Goal: Information Seeking & Learning: Check status

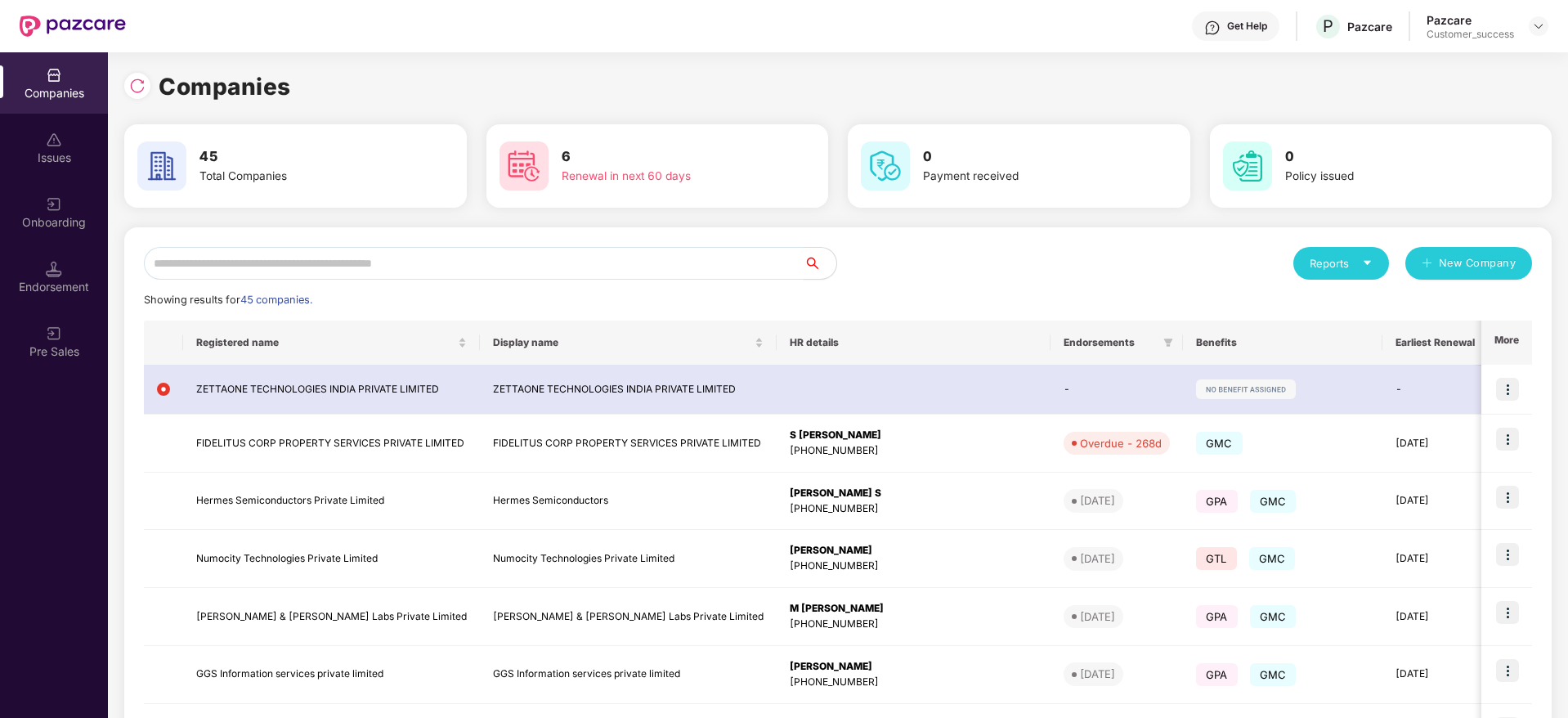
click at [293, 257] on input "text" at bounding box center [473, 264] width 659 height 32
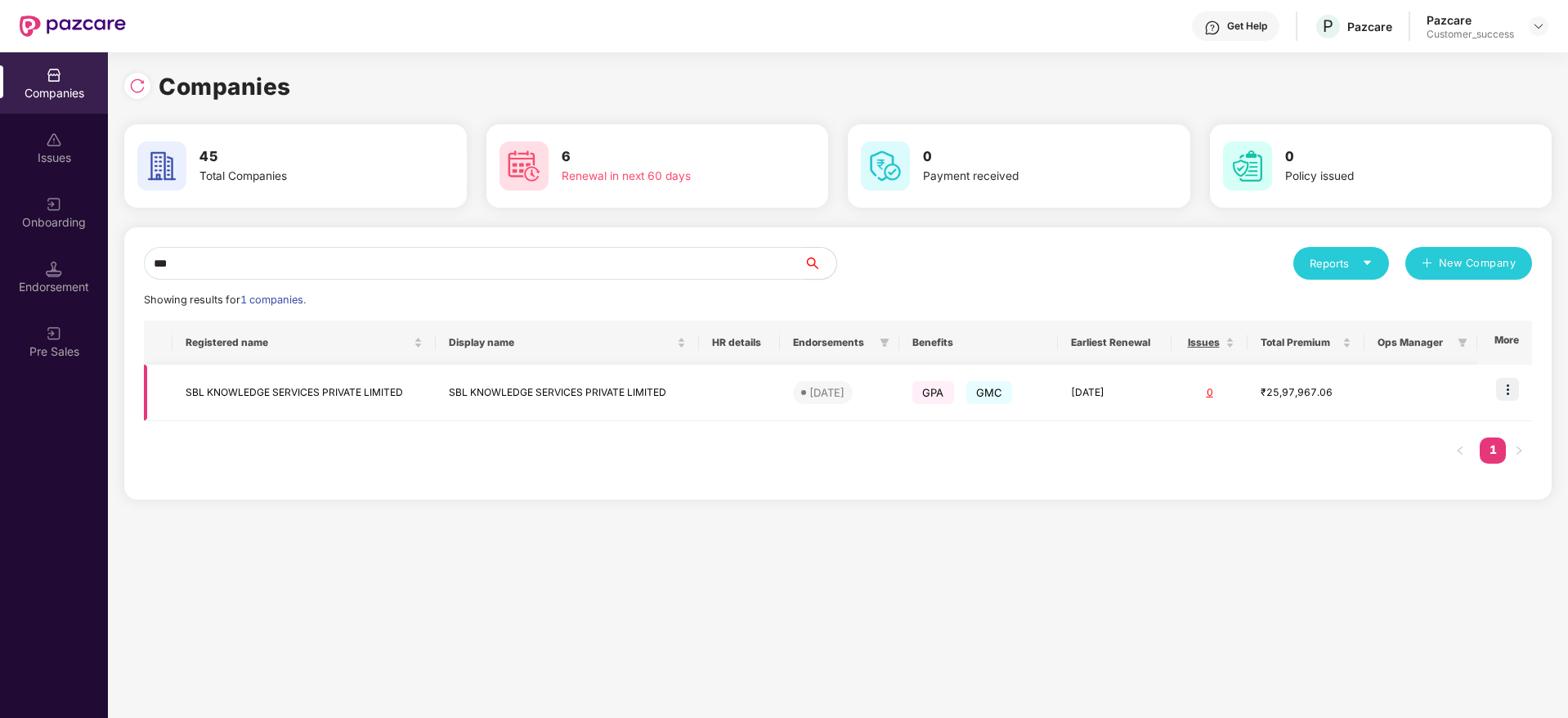
type input "***"
click at [1504, 385] on img at bounding box center [1508, 390] width 23 height 23
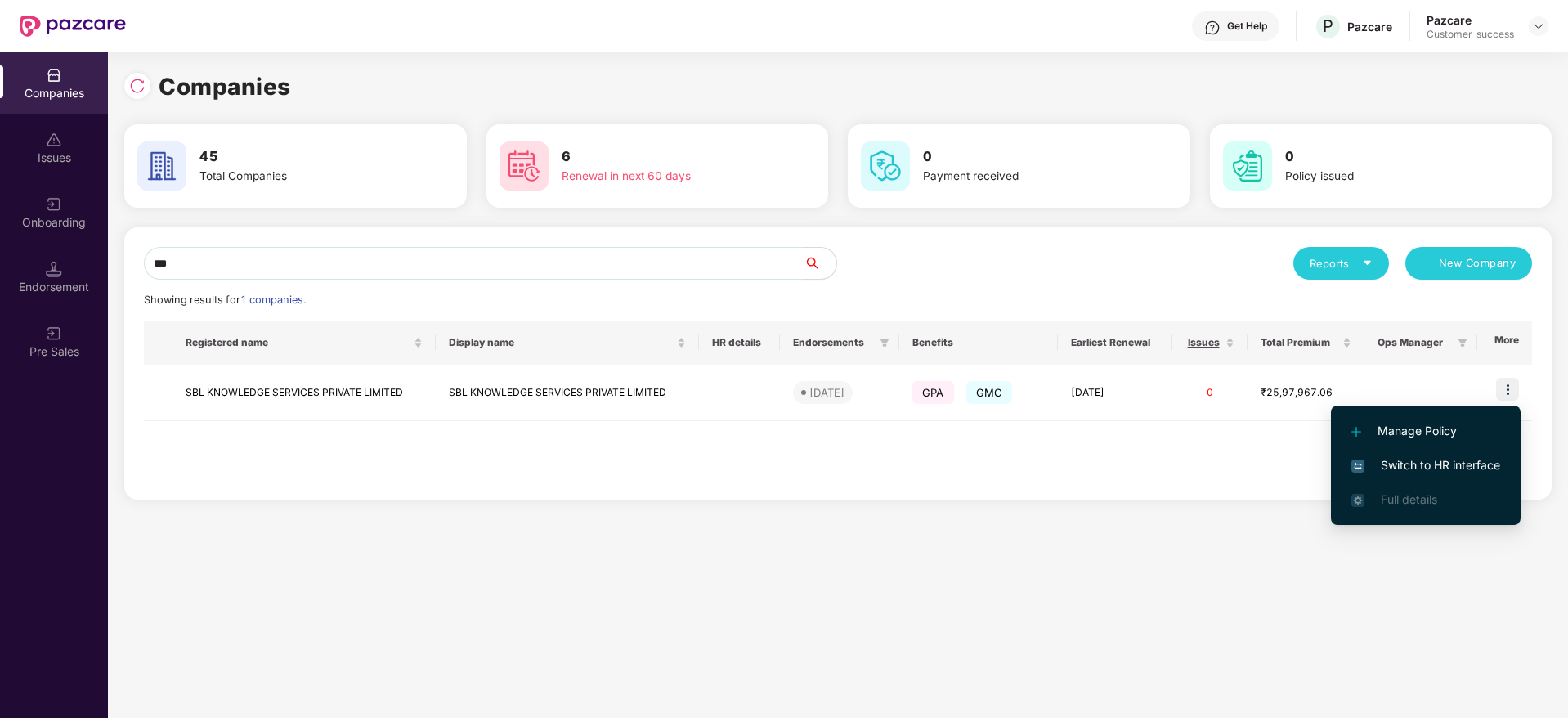
click at [1447, 476] on li "Switch to HR interface" at bounding box center [1426, 465] width 190 height 34
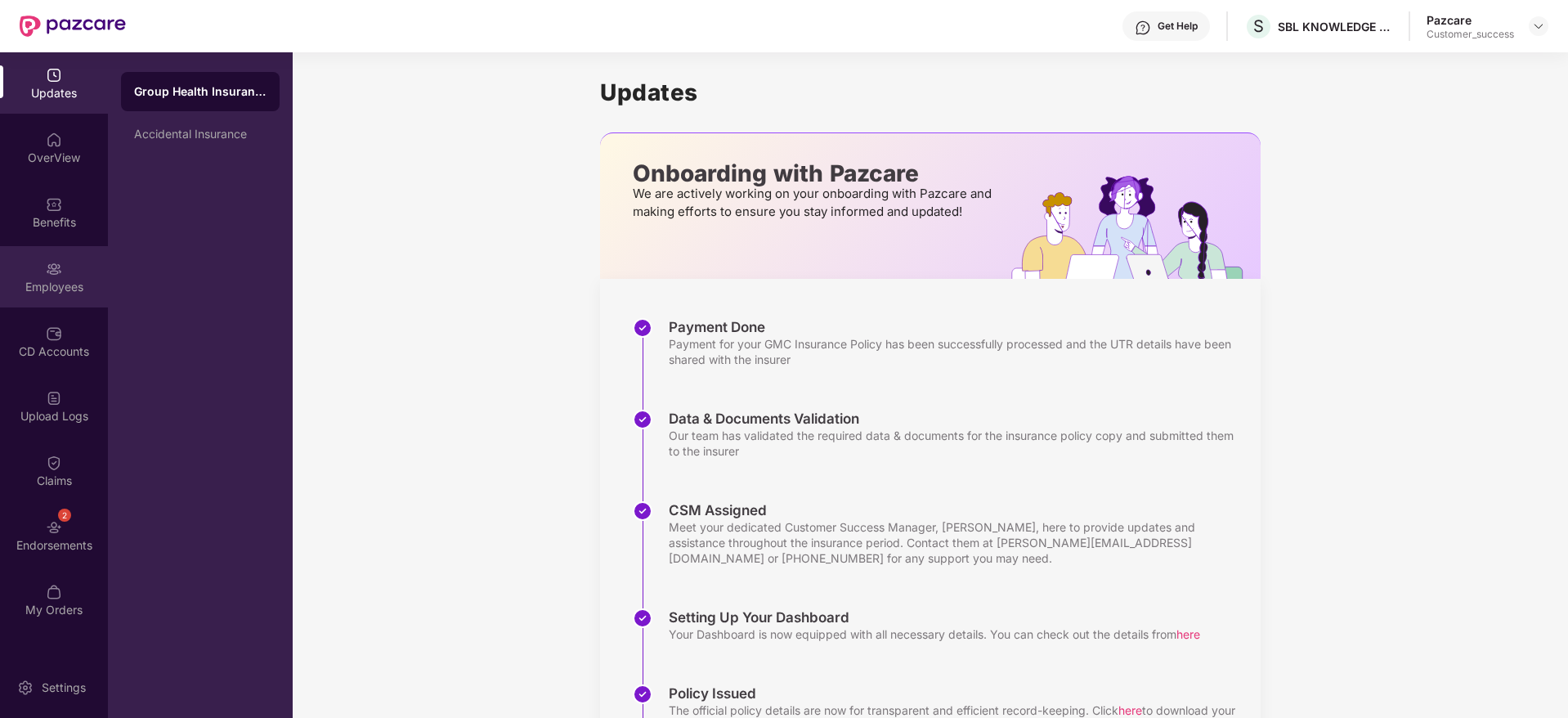
click at [59, 287] on div "Employees" at bounding box center [53, 286] width 108 height 16
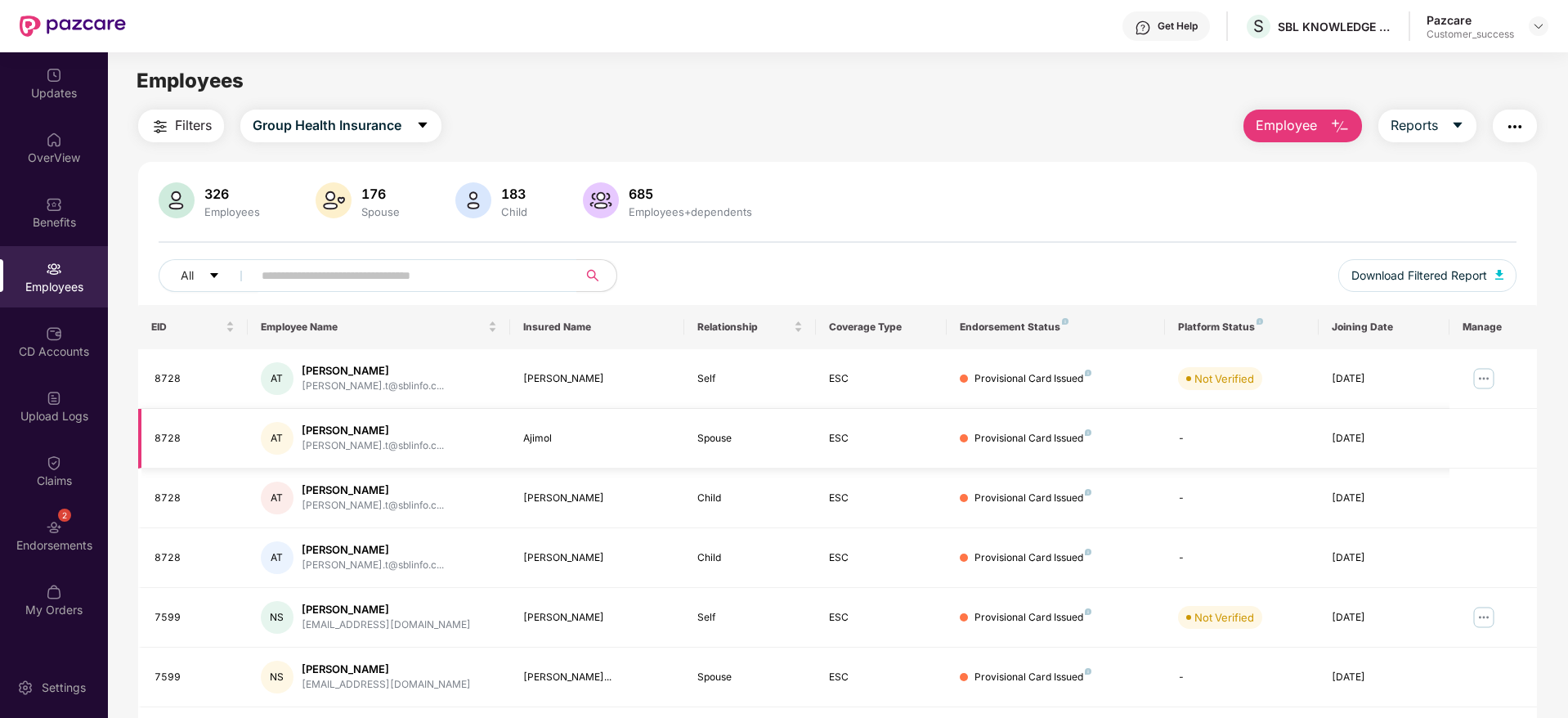
scroll to position [287, 0]
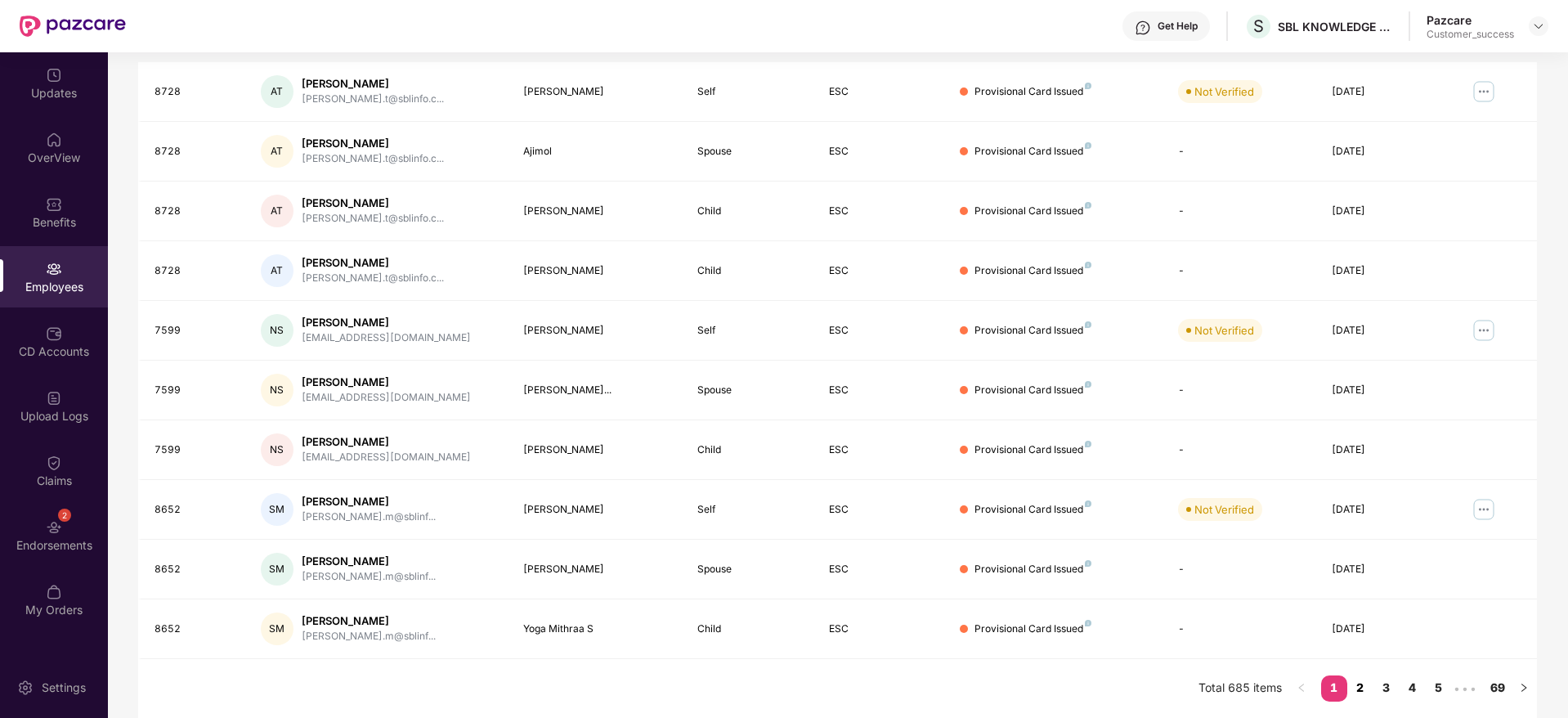
click at [1357, 695] on link "2" at bounding box center [1360, 688] width 26 height 25
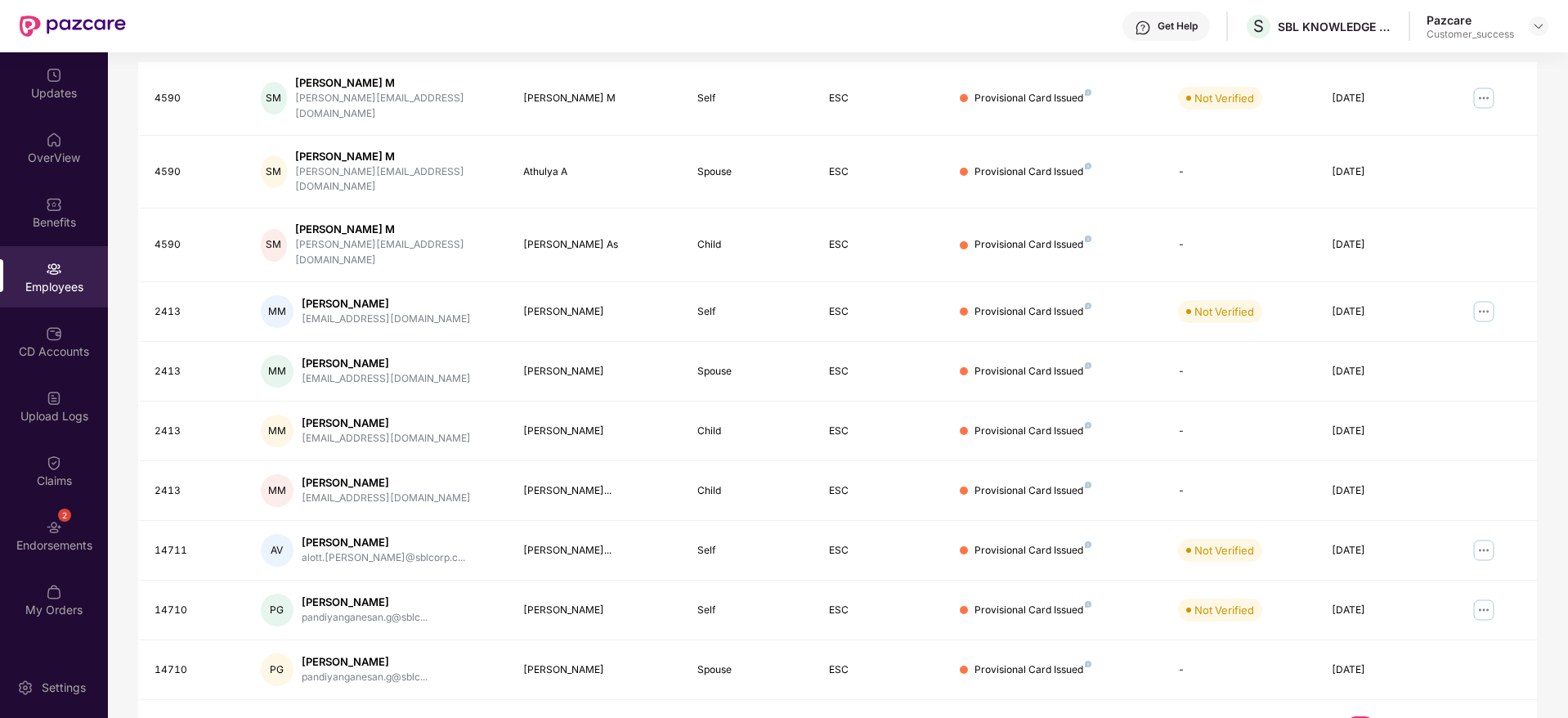
click at [1345, 716] on link "1" at bounding box center [1333, 729] width 26 height 25
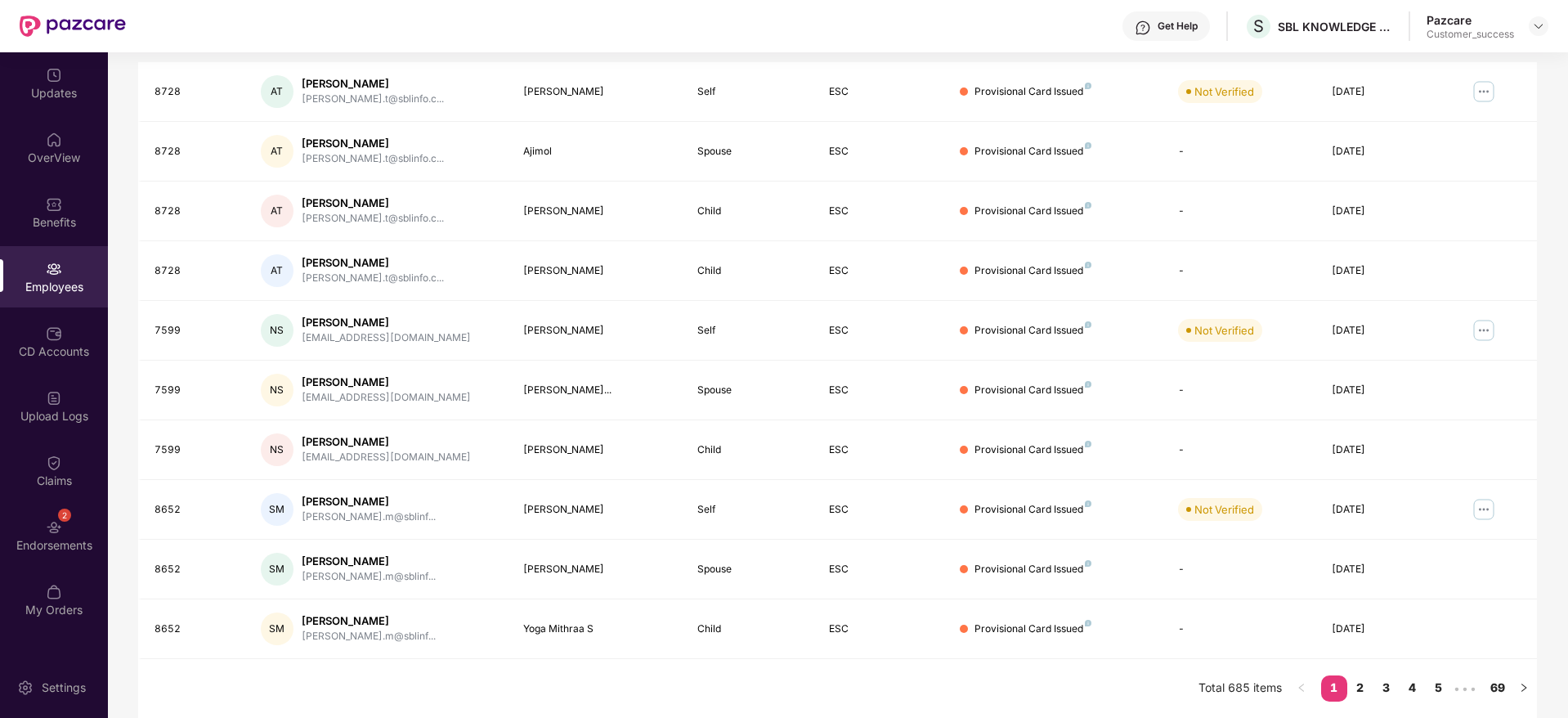
scroll to position [0, 0]
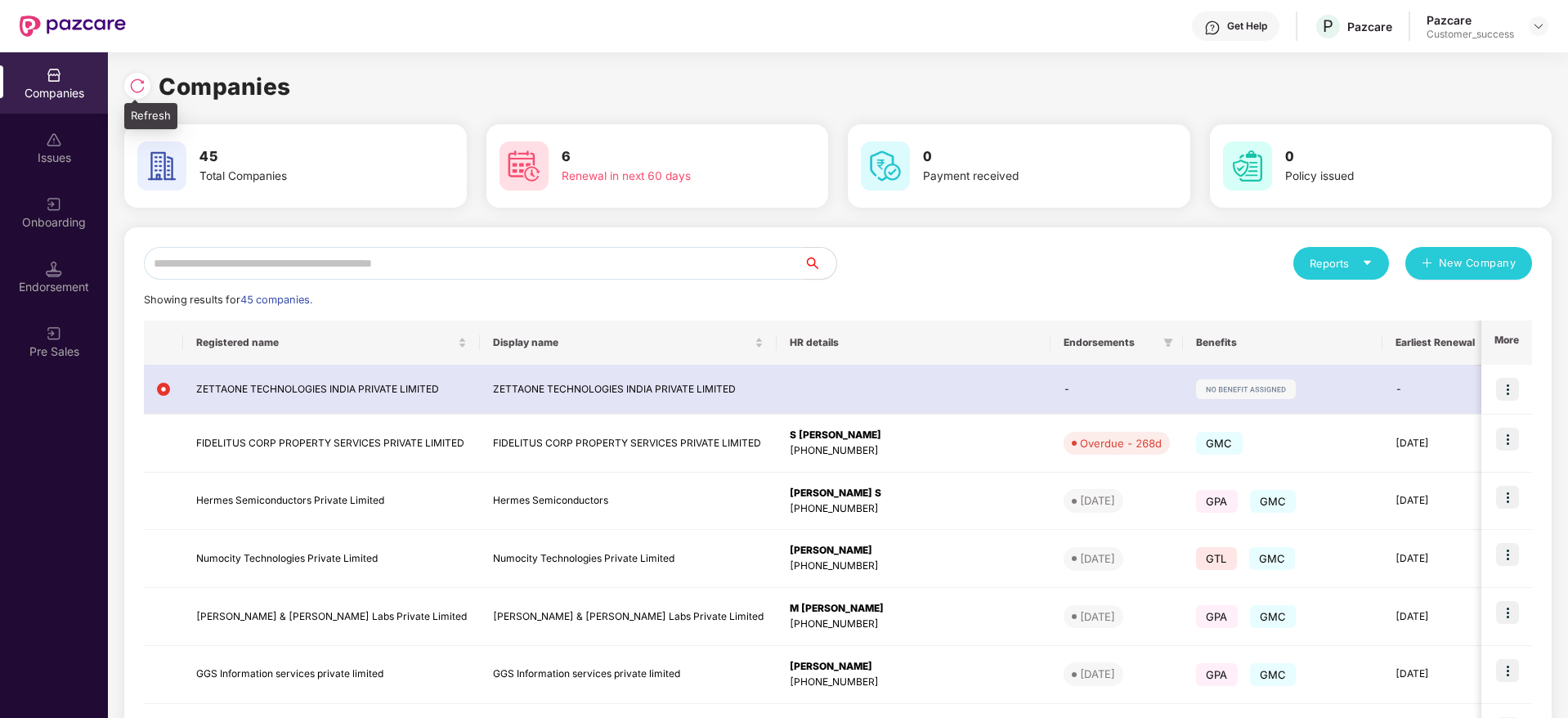
click at [132, 88] on img at bounding box center [136, 85] width 16 height 16
click at [144, 77] on img at bounding box center [136, 85] width 16 height 16
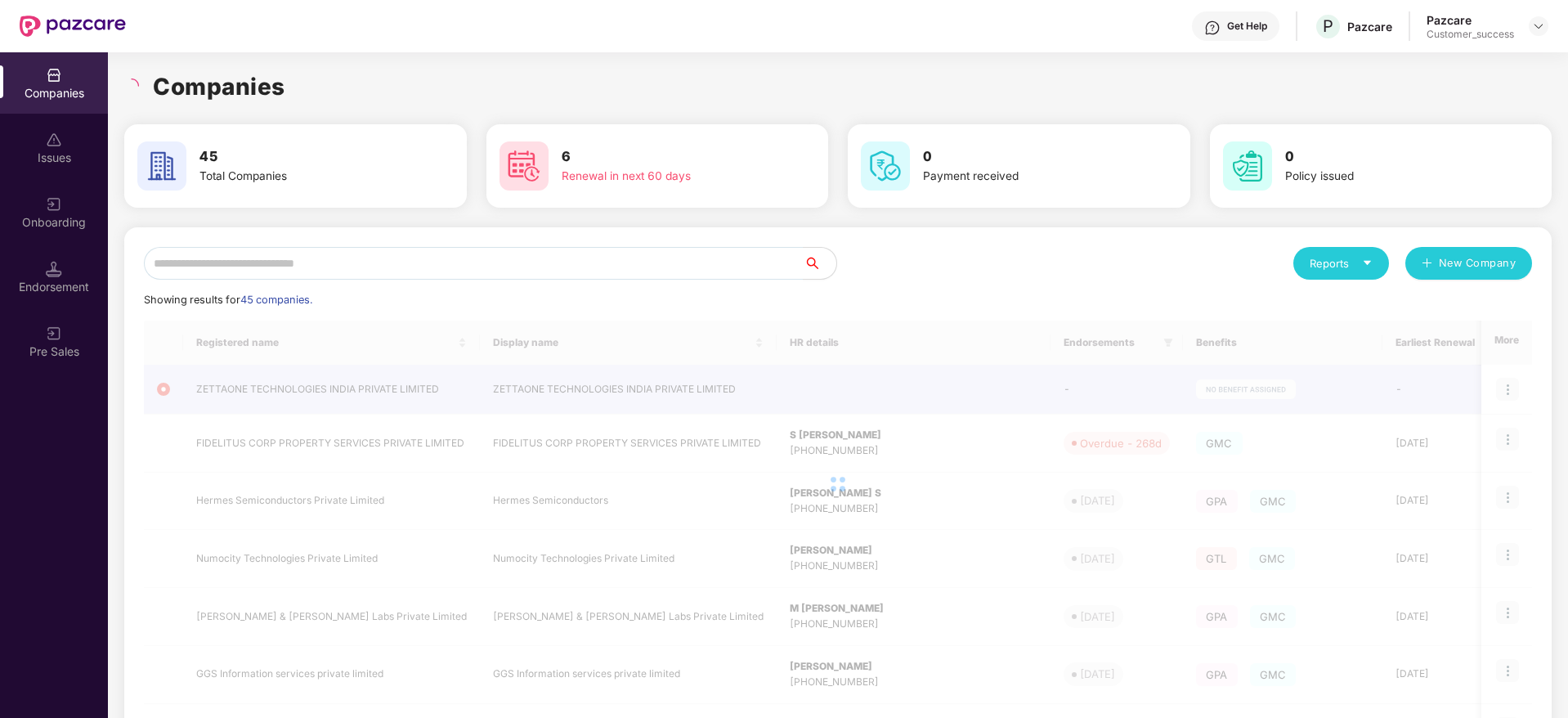
click at [282, 74] on h1 "Companies" at bounding box center [219, 87] width 133 height 36
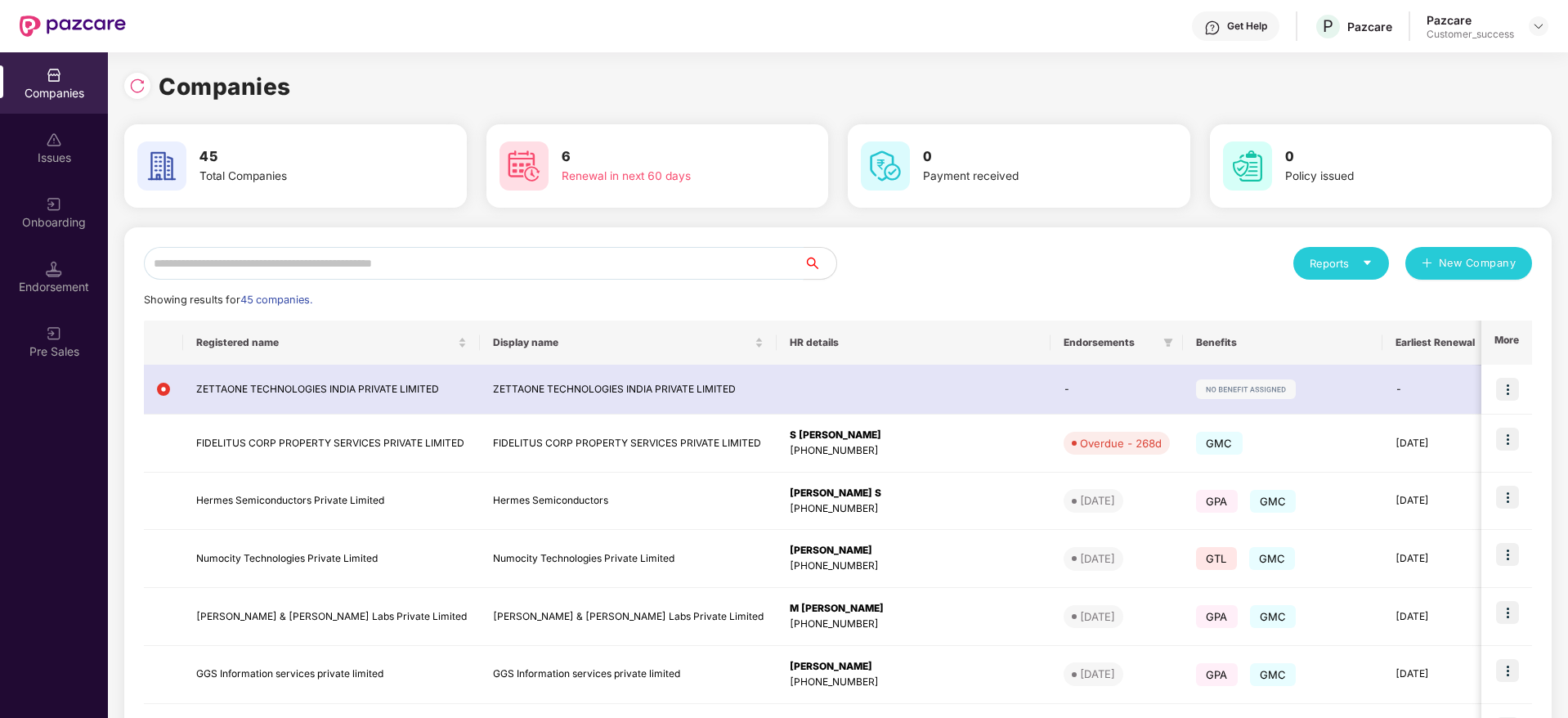
click at [556, 253] on input "text" at bounding box center [473, 264] width 659 height 32
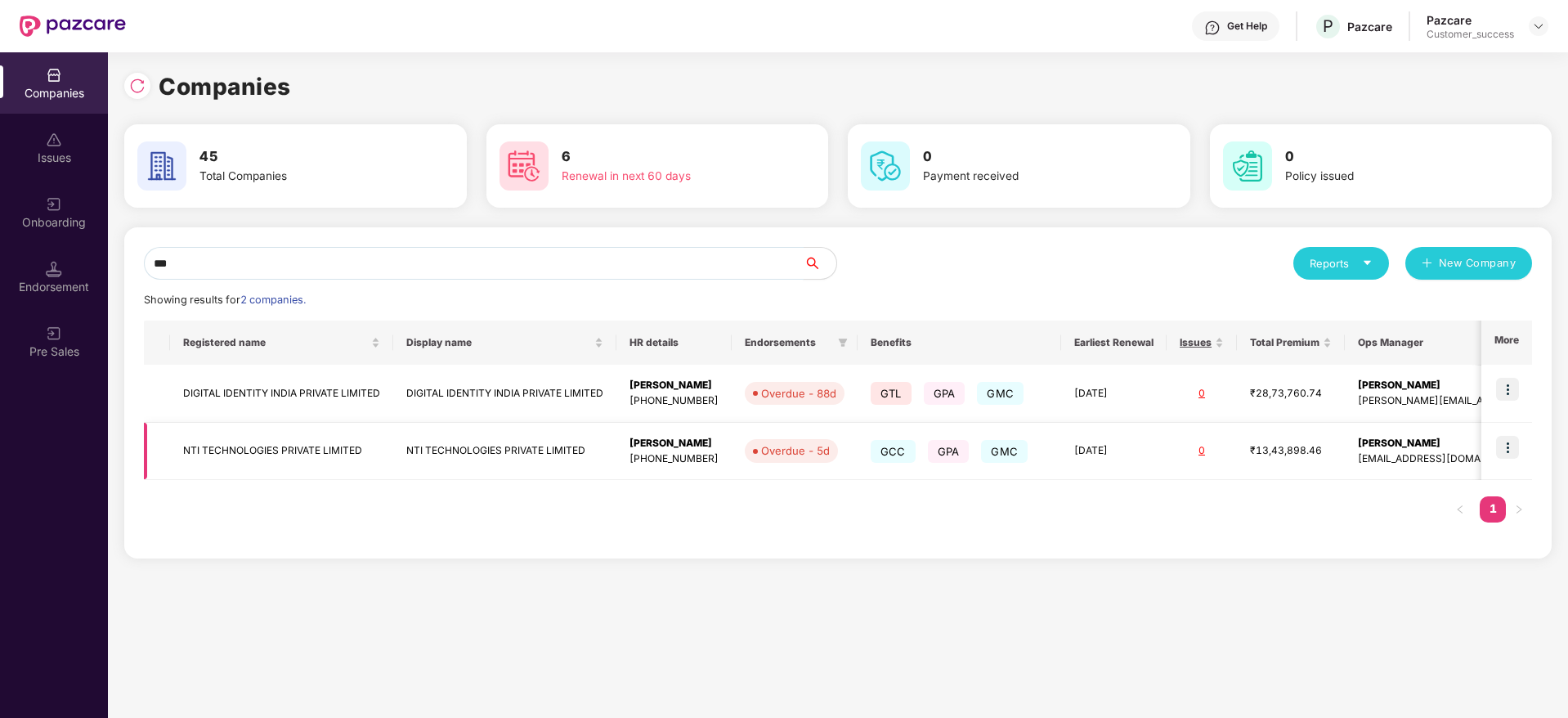
type input "***"
click at [1516, 444] on img at bounding box center [1508, 448] width 23 height 23
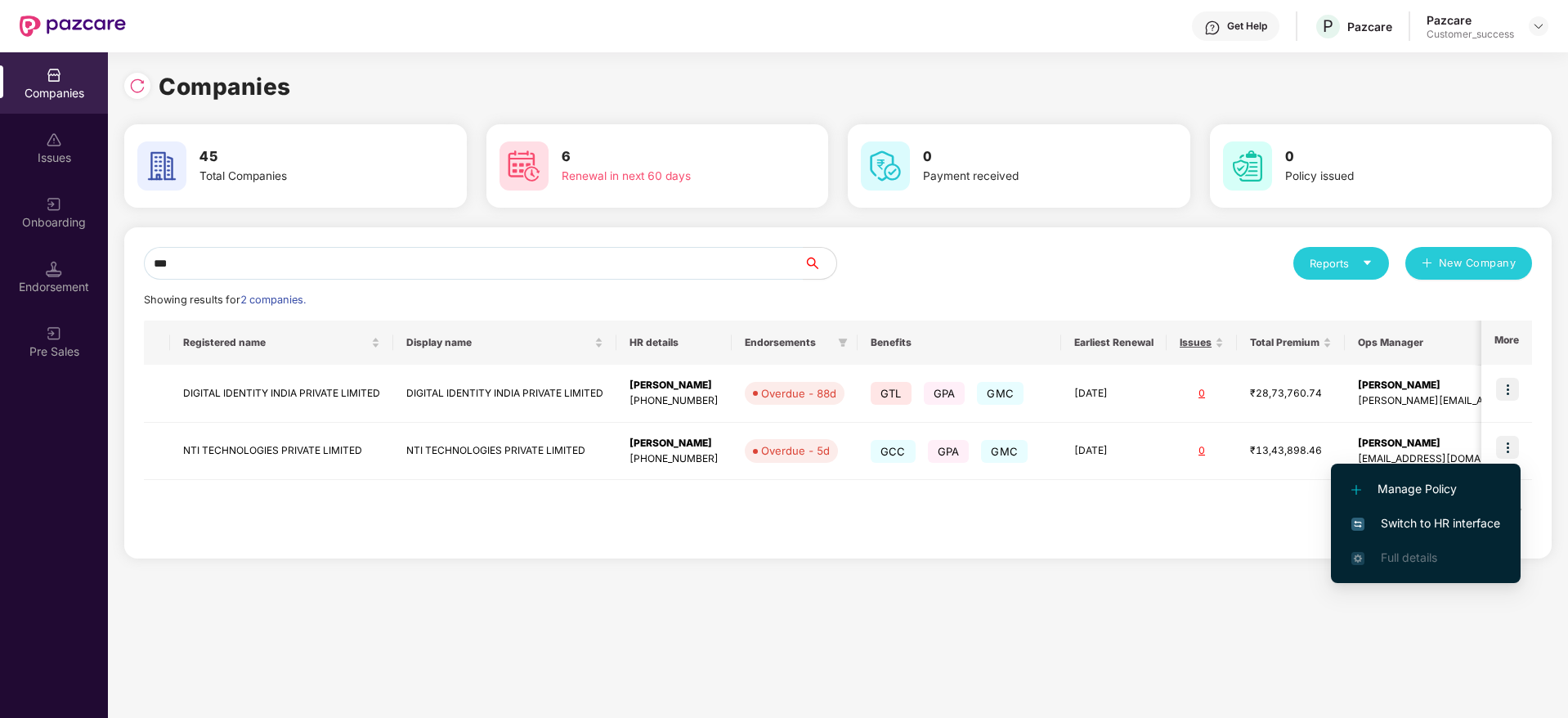
click at [1448, 529] on span "Switch to HR interface" at bounding box center [1426, 523] width 149 height 18
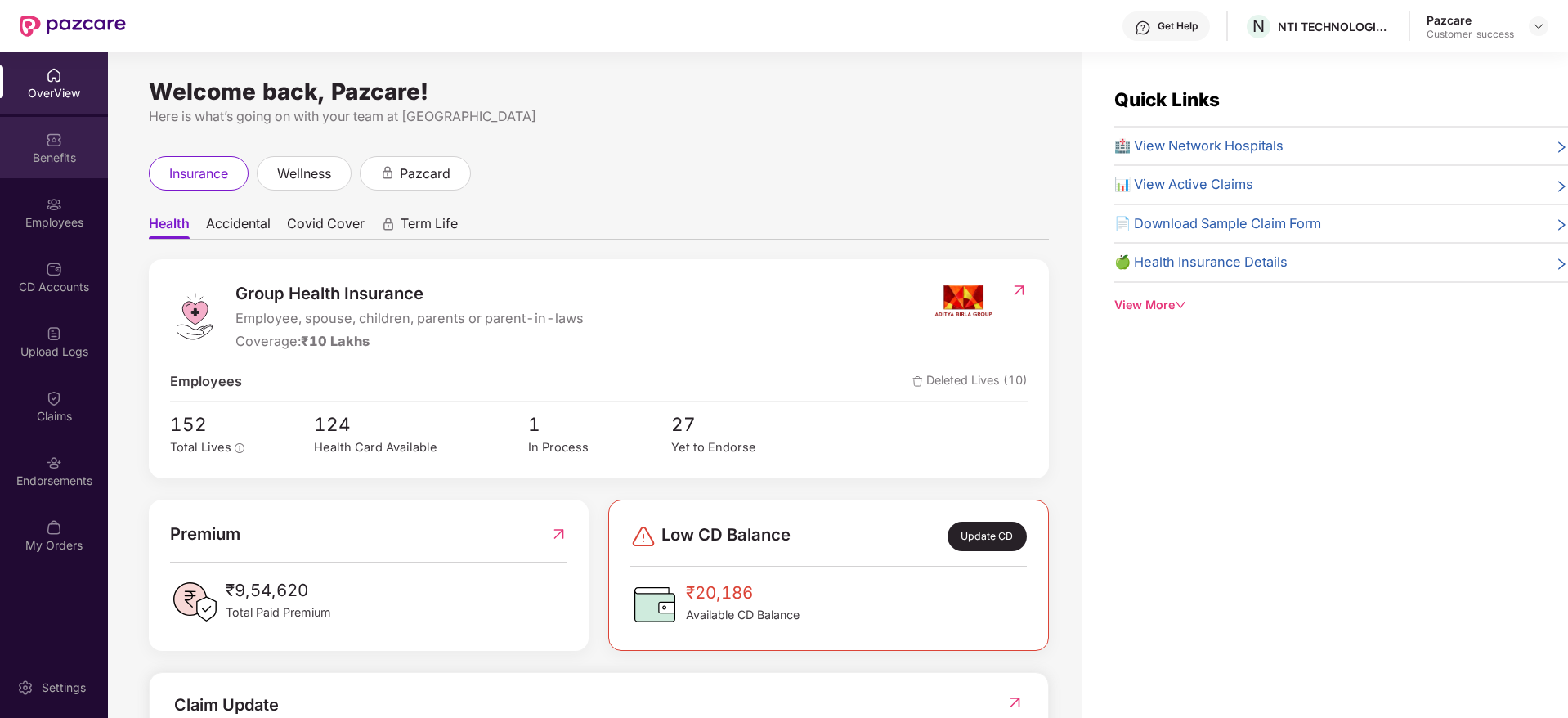
click at [48, 138] on img at bounding box center [53, 139] width 16 height 16
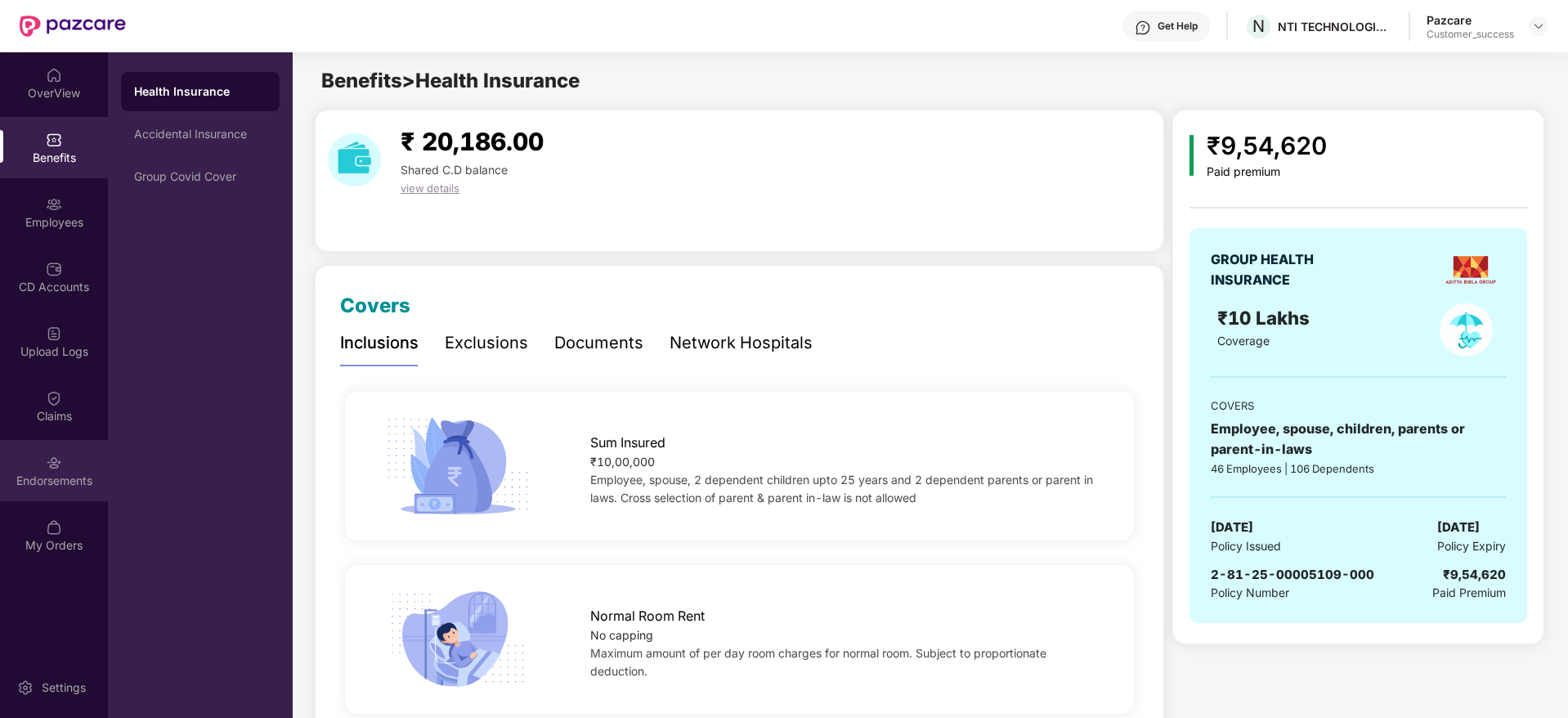
click at [67, 476] on div "Endorsements" at bounding box center [53, 480] width 108 height 16
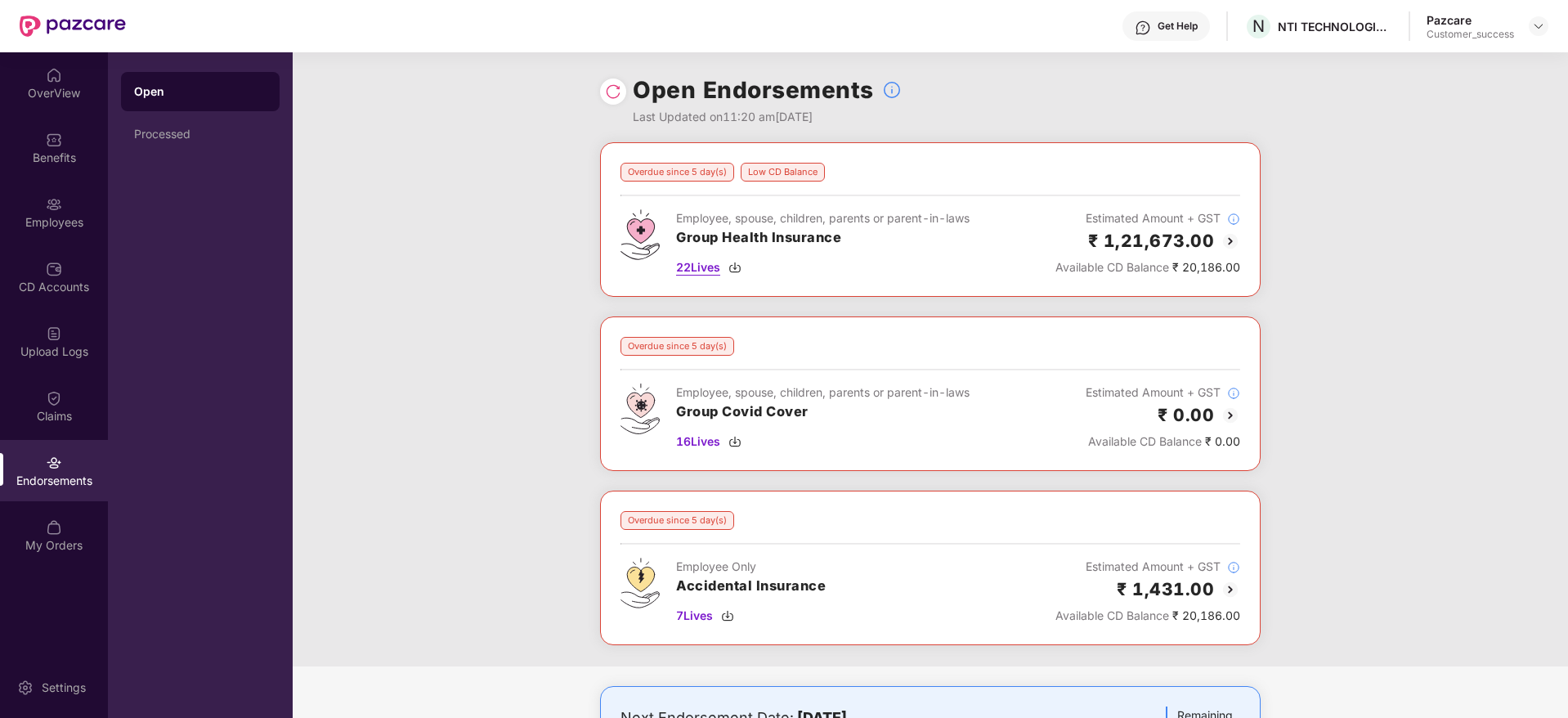
click at [738, 265] on img at bounding box center [735, 267] width 13 height 13
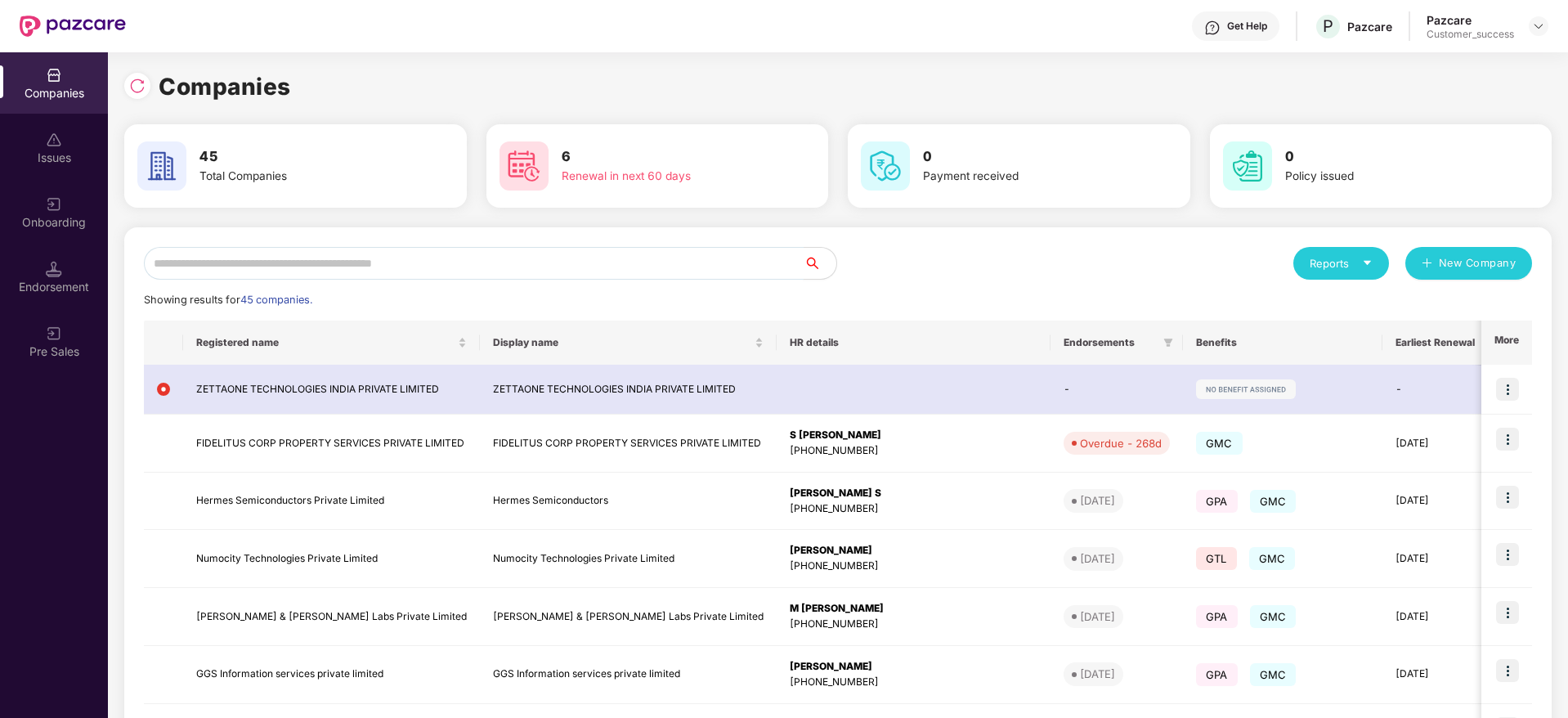
click at [574, 267] on input "text" at bounding box center [473, 264] width 659 height 32
type input "****"
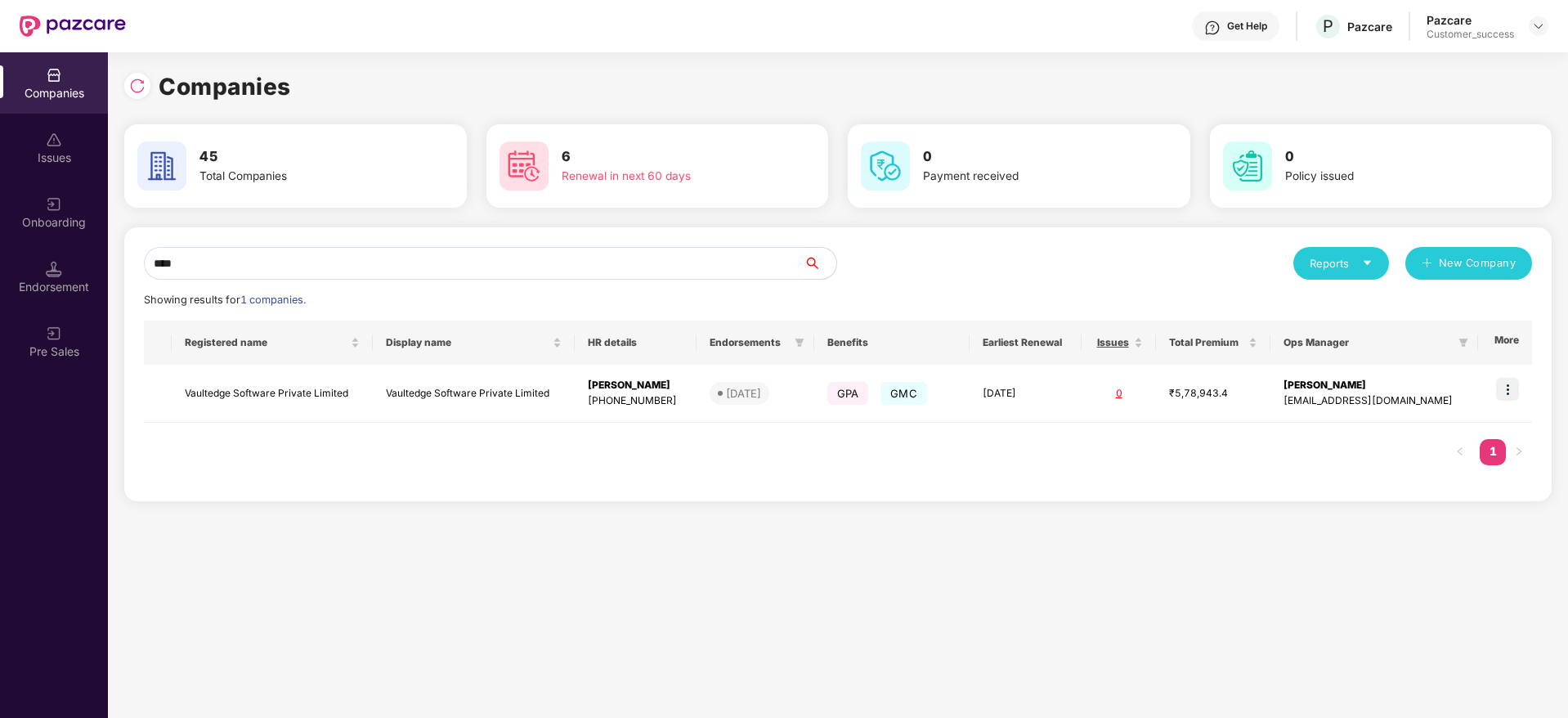
drag, startPoint x: 229, startPoint y: 260, endPoint x: 150, endPoint y: 268, distance: 79.4
click at [41, 257] on div "Companies Issues Onboarding Endorsement Pre Sales Companies 45 Total Companies …" at bounding box center [784, 385] width 1568 height 665
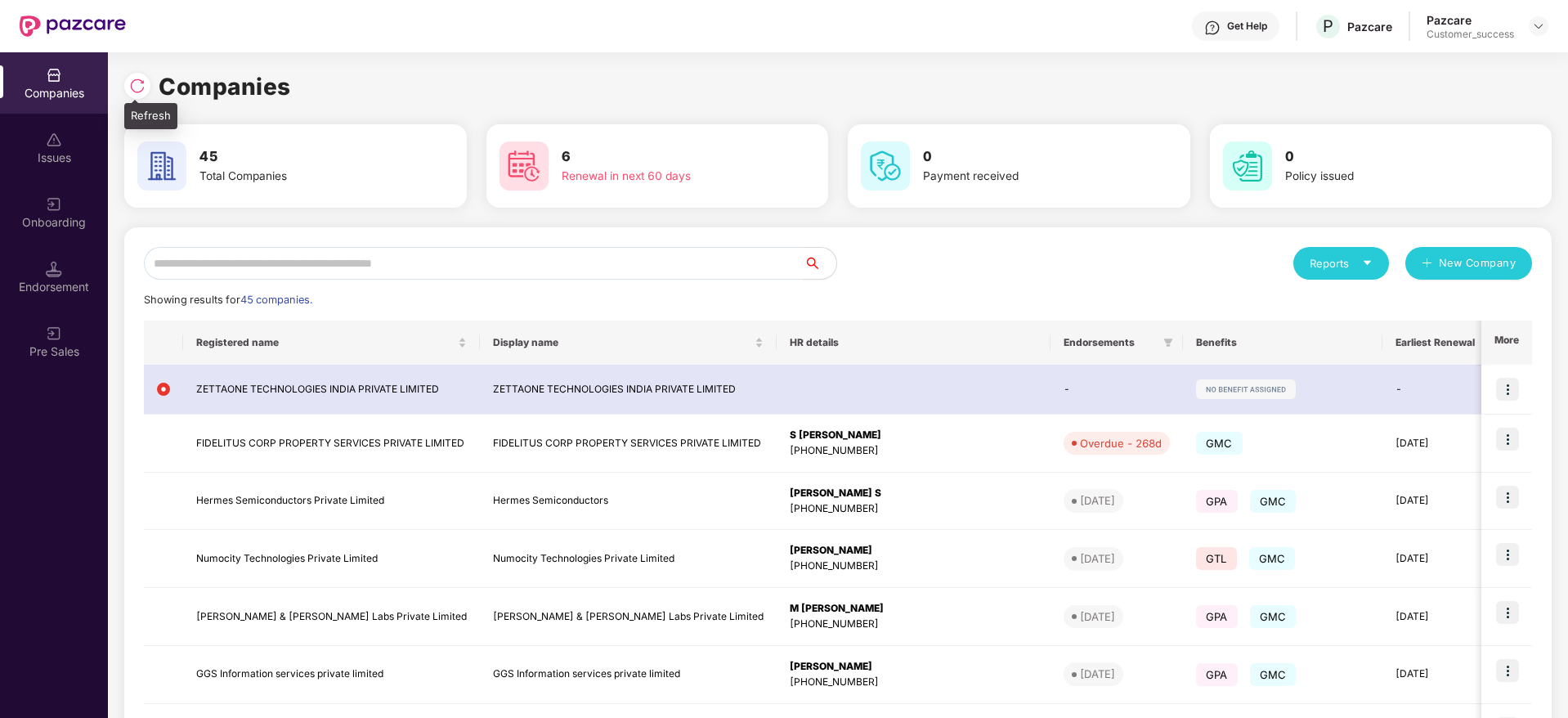
click at [140, 74] on div at bounding box center [136, 85] width 26 height 26
click at [343, 248] on input "text" at bounding box center [473, 264] width 659 height 32
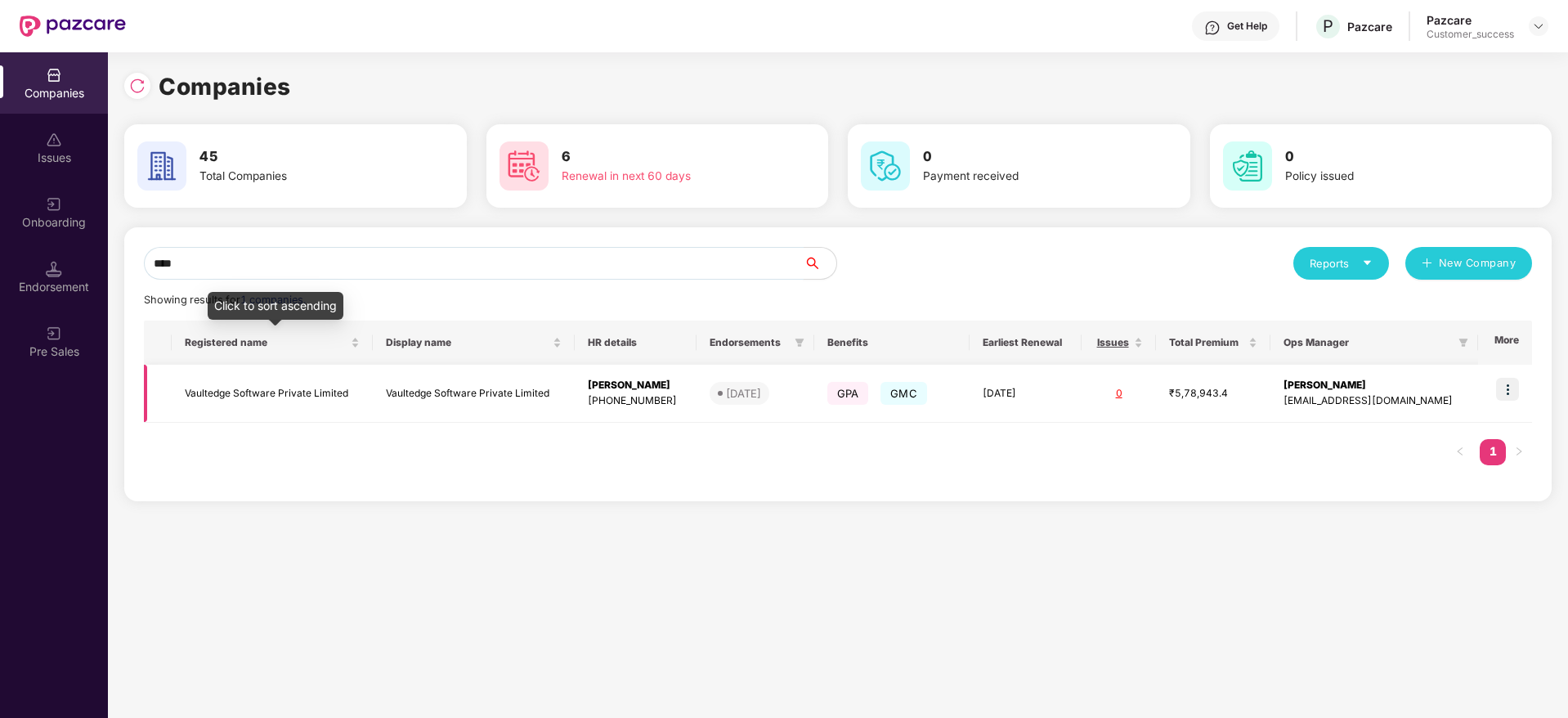
type input "****"
click at [267, 397] on td "Vaultedge Software Private Limited" at bounding box center [272, 393] width 201 height 58
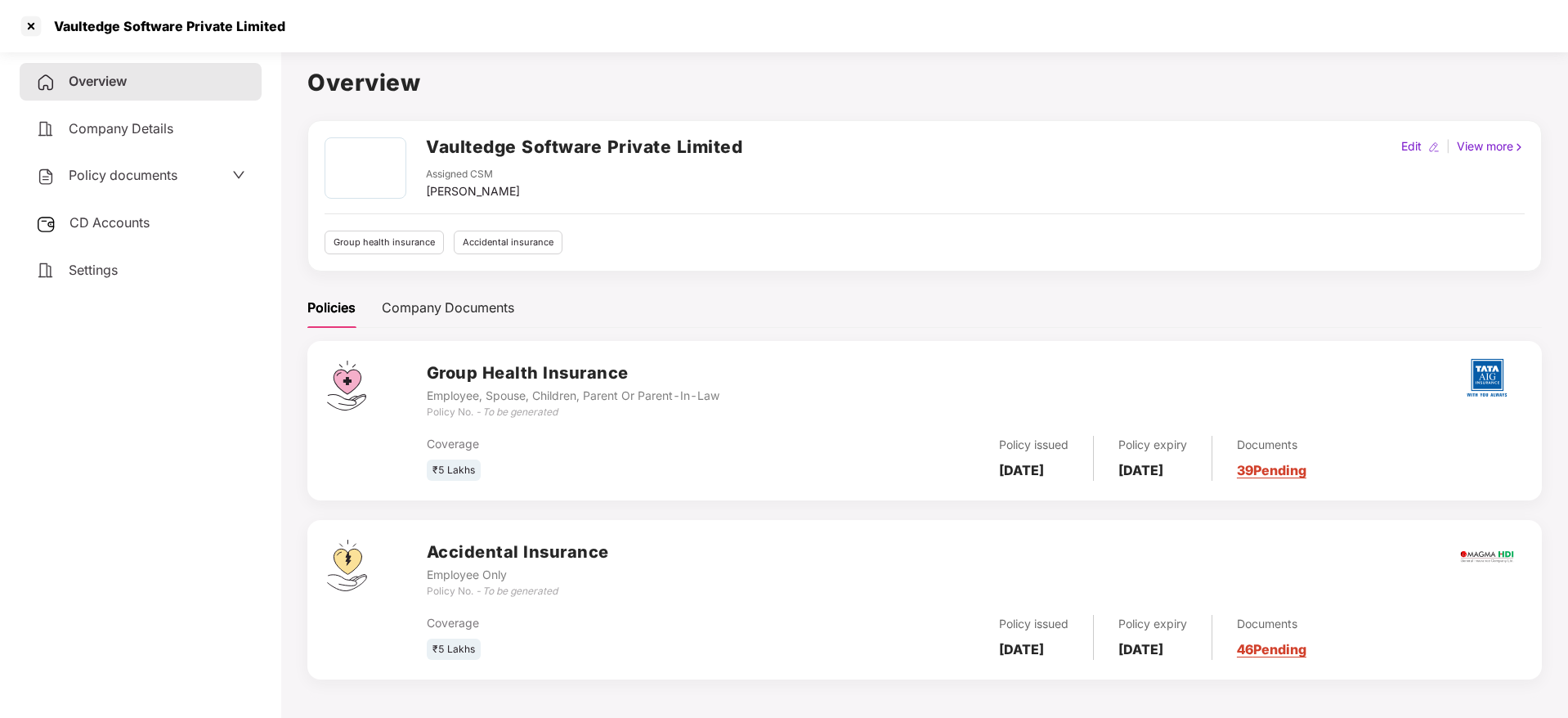
click at [175, 220] on div "CD Accounts" at bounding box center [141, 222] width 242 height 37
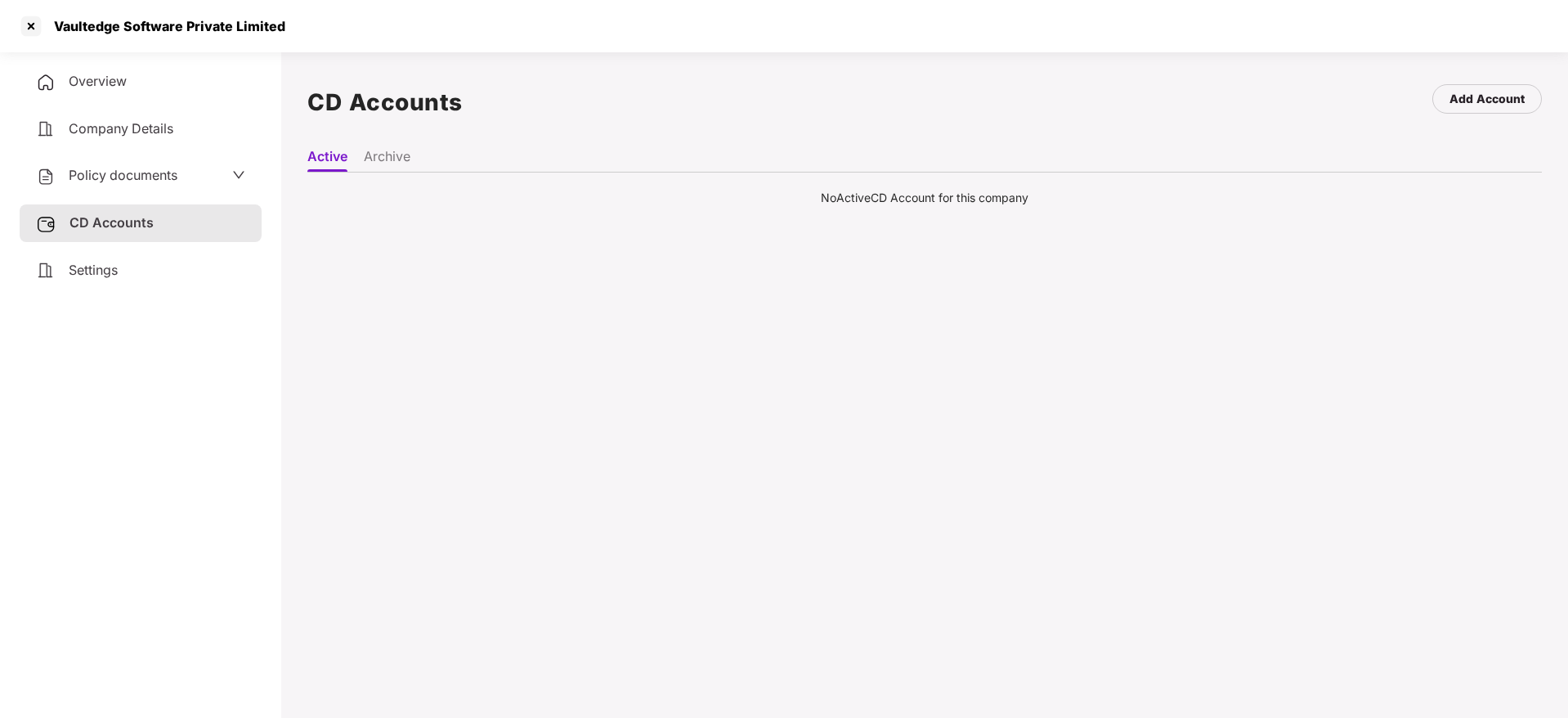
click at [400, 141] on ul "Active Archive" at bounding box center [925, 156] width 1235 height 32
click at [398, 162] on li "Archive" at bounding box center [387, 159] width 47 height 24
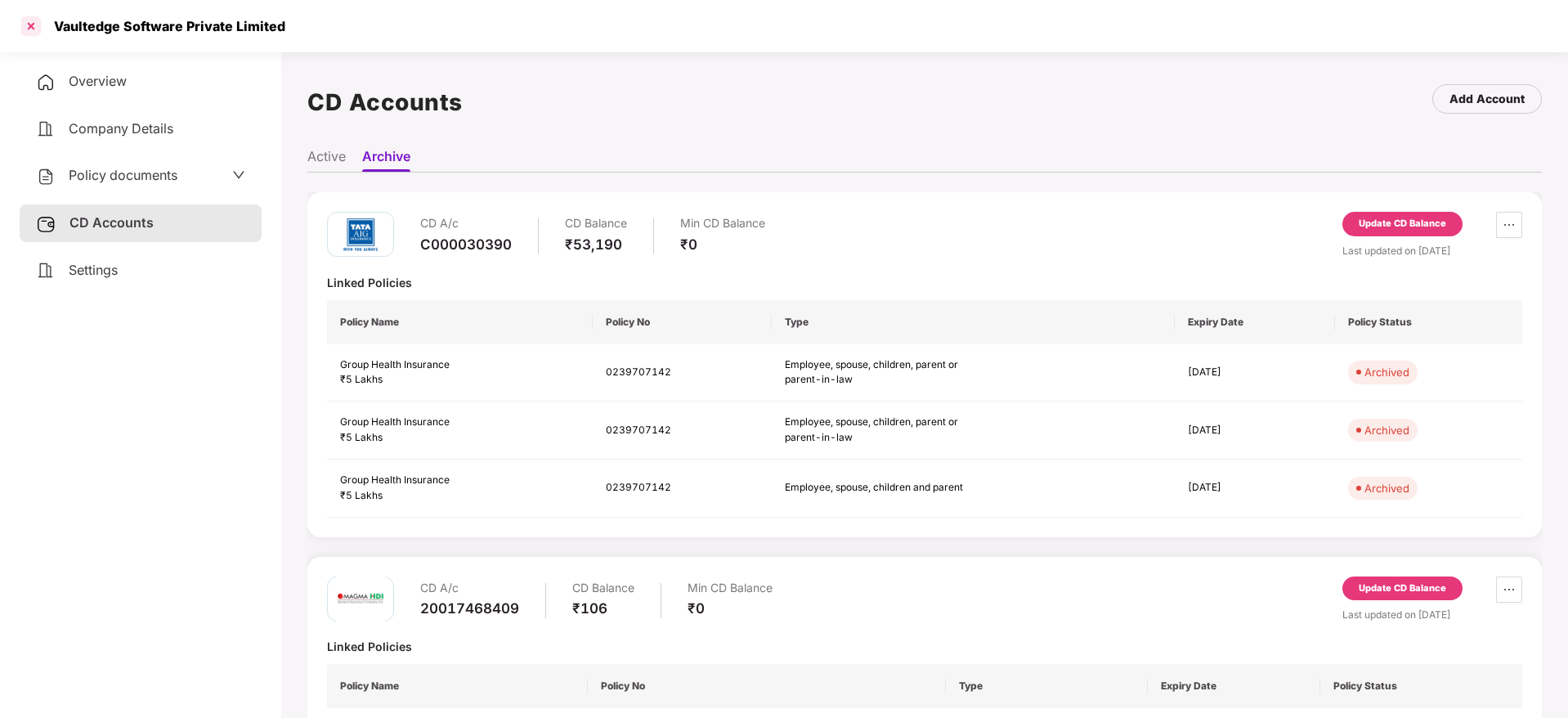
click at [36, 24] on div at bounding box center [31, 26] width 26 height 26
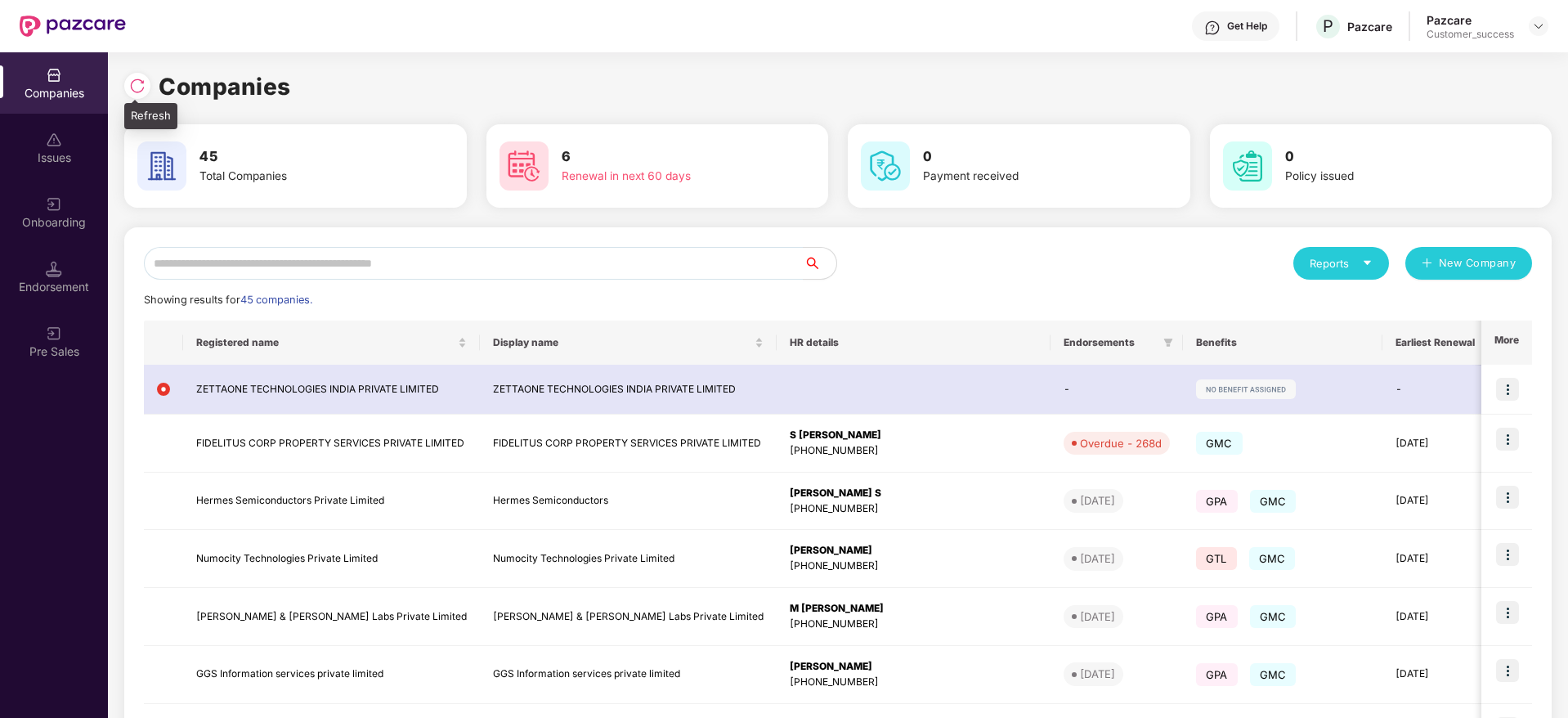
click at [131, 87] on img at bounding box center [136, 85] width 16 height 16
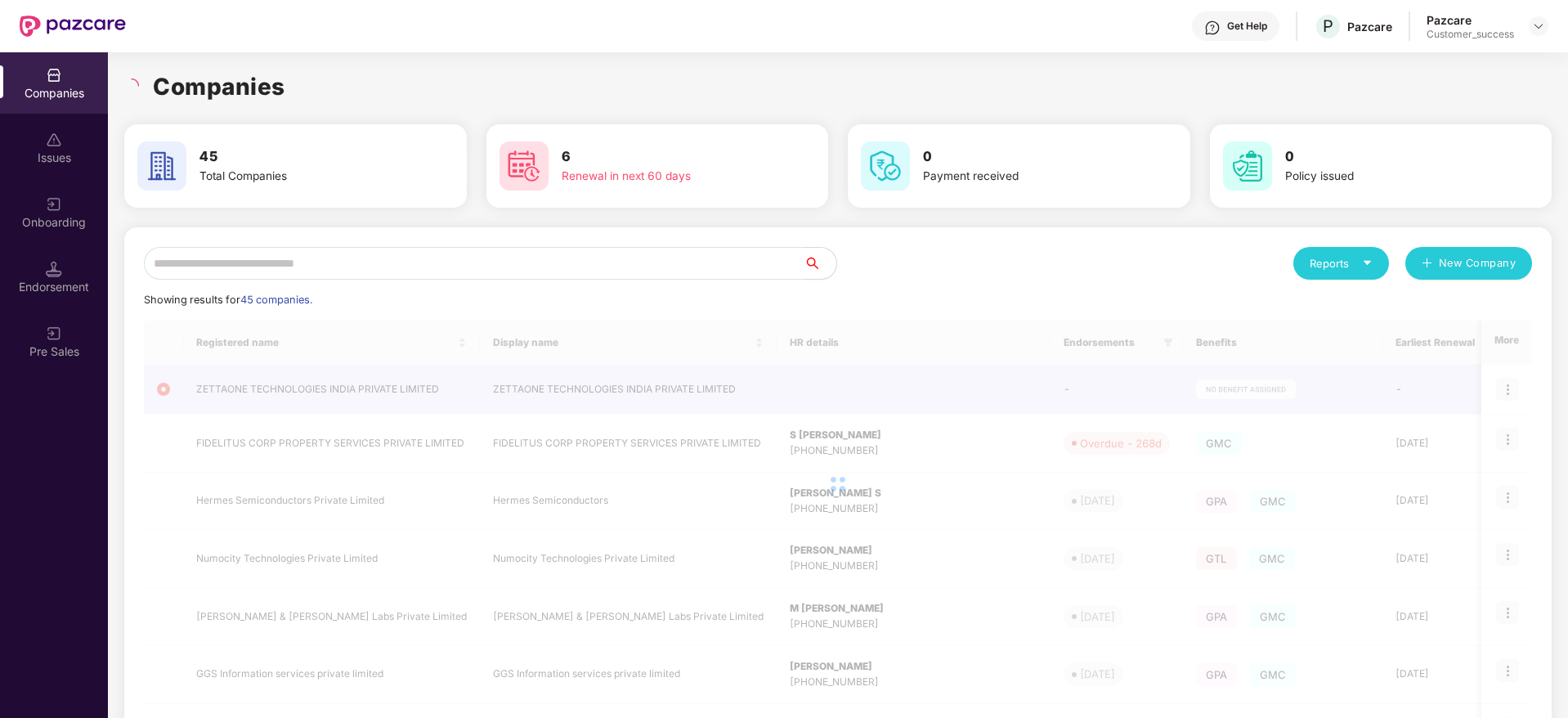
click at [330, 47] on div "Get Help P Pazcare Pazcare Customer_success" at bounding box center [837, 26] width 1423 height 53
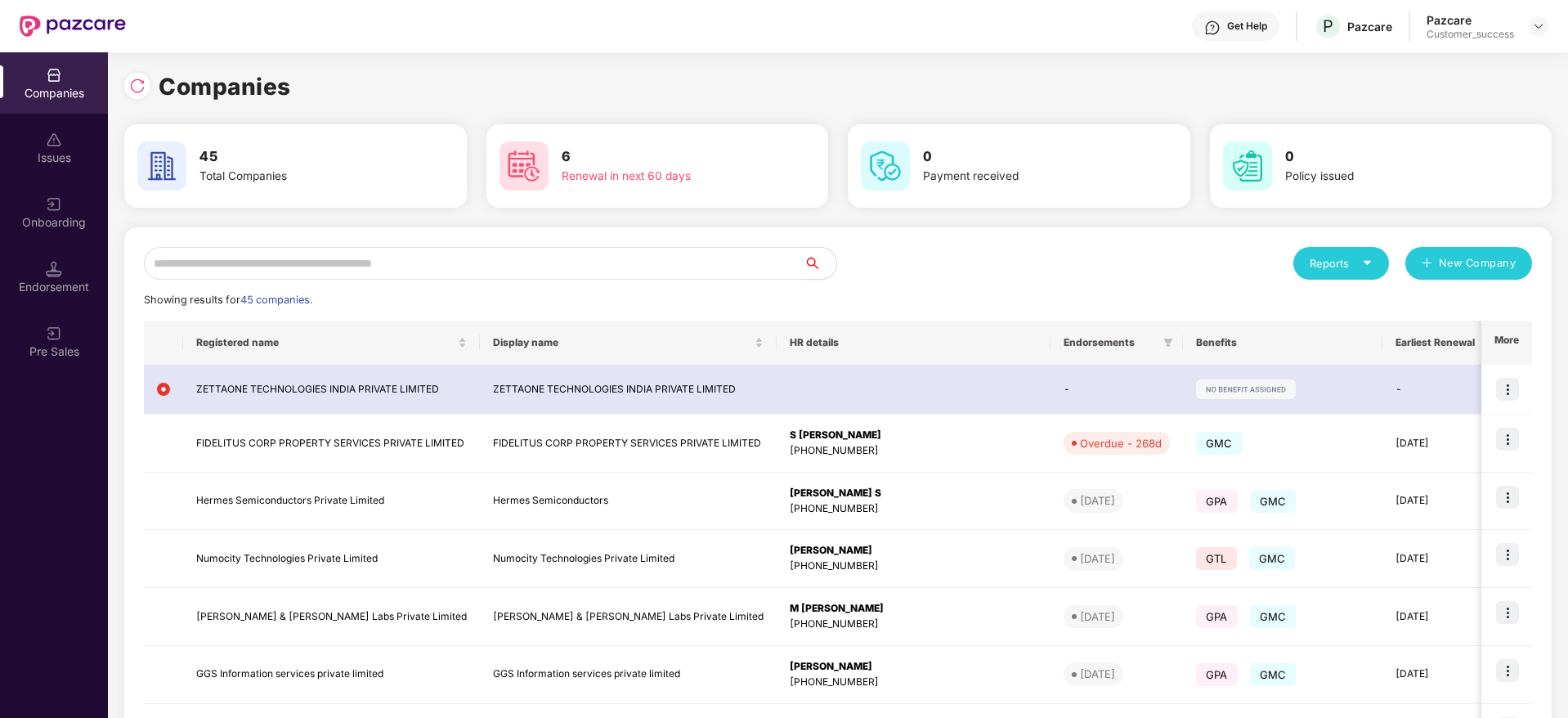
click at [1141, 208] on div "Companies 45 Total Companies 6 Renewal in next 60 days 0 Payment received 0 Pol…" at bounding box center [838, 547] width 1428 height 958
click at [260, 273] on input "text" at bounding box center [473, 264] width 659 height 32
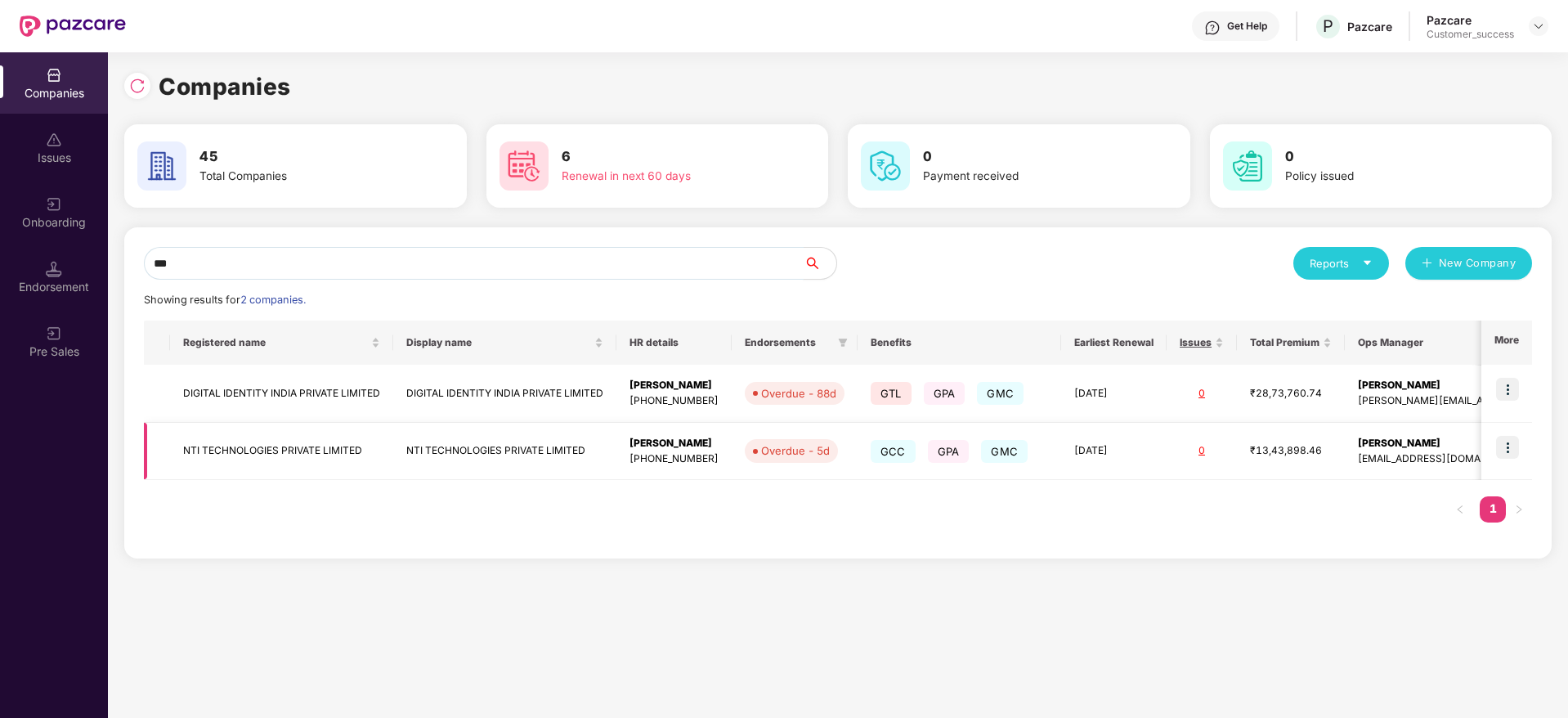
type input "***"
click at [1511, 450] on img at bounding box center [1508, 448] width 23 height 23
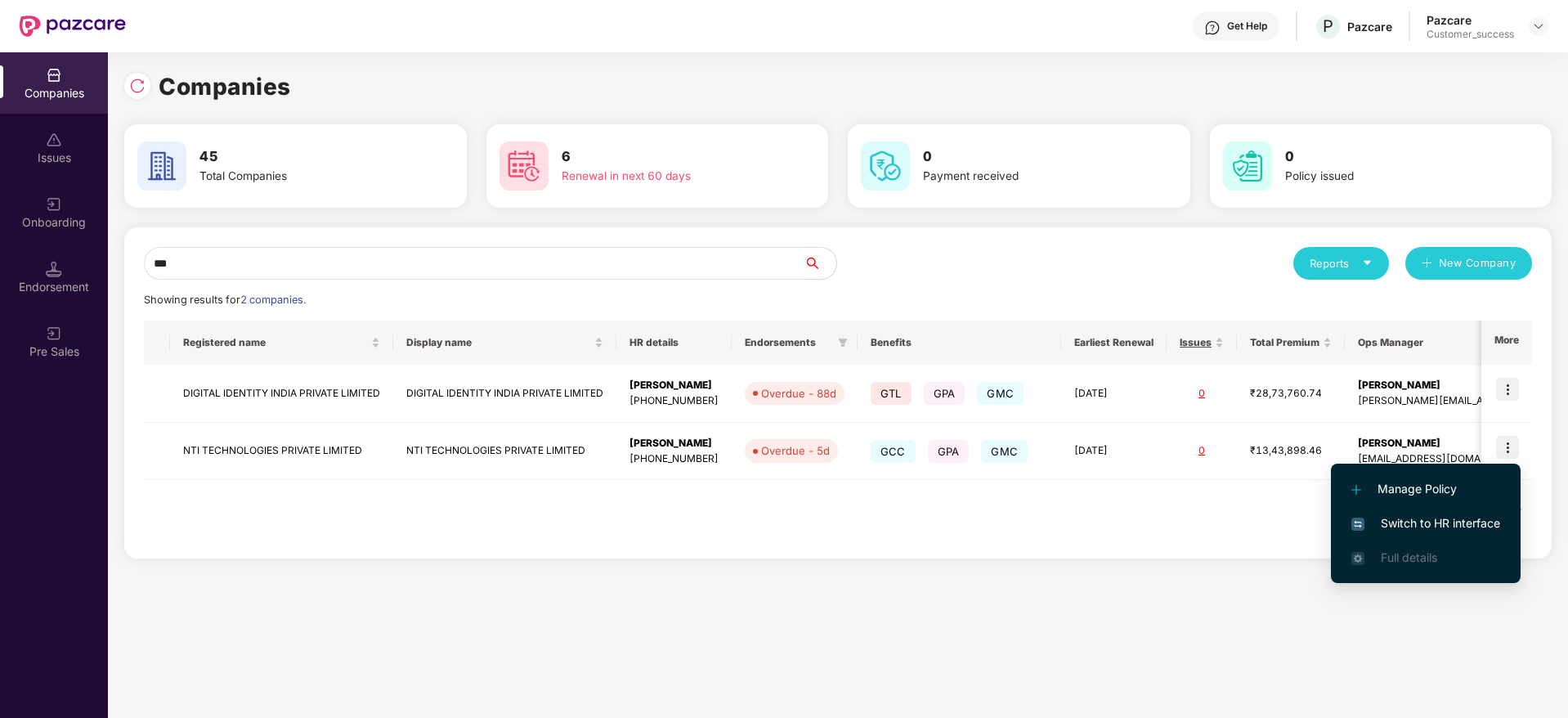
click at [1444, 532] on span "Switch to HR interface" at bounding box center [1426, 523] width 149 height 18
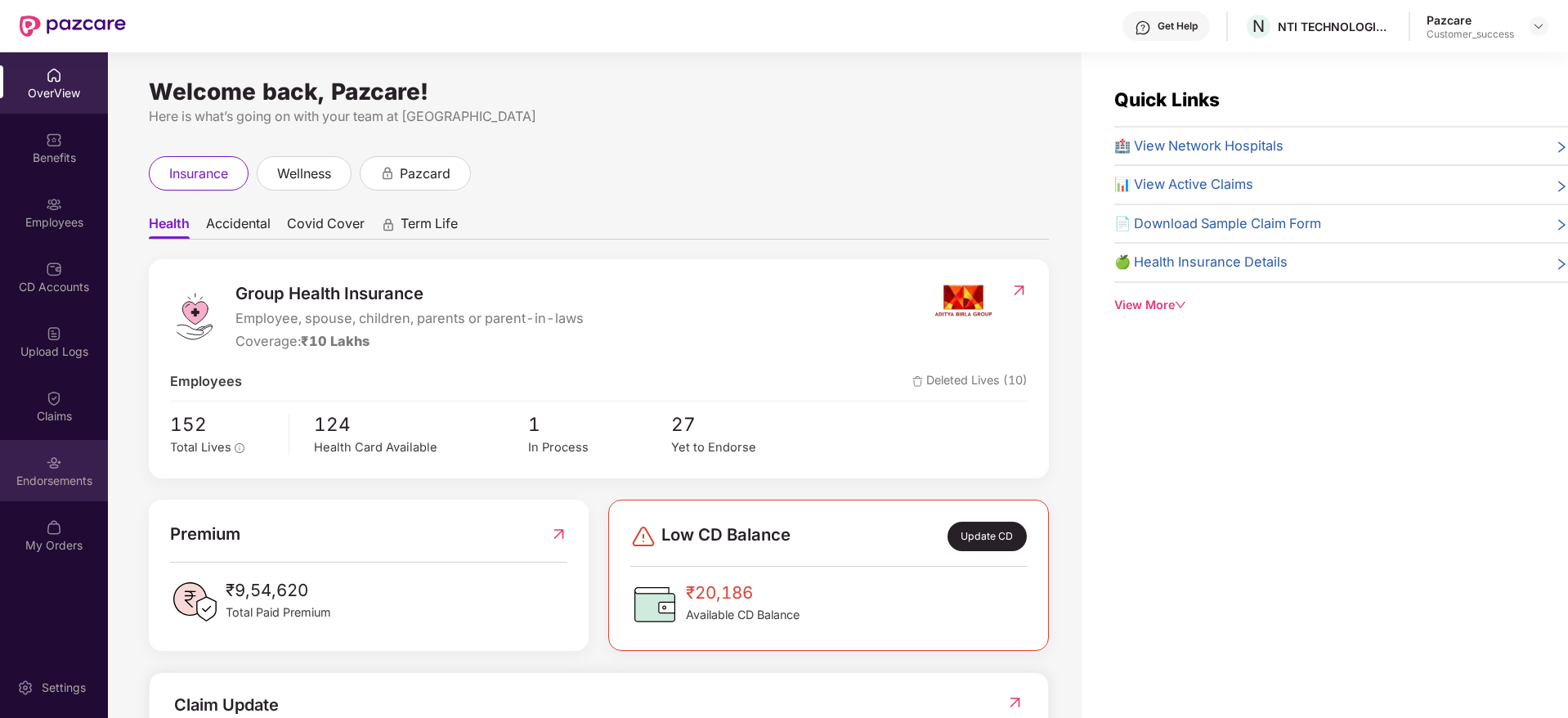
click at [50, 476] on div "Endorsements" at bounding box center [53, 480] width 108 height 16
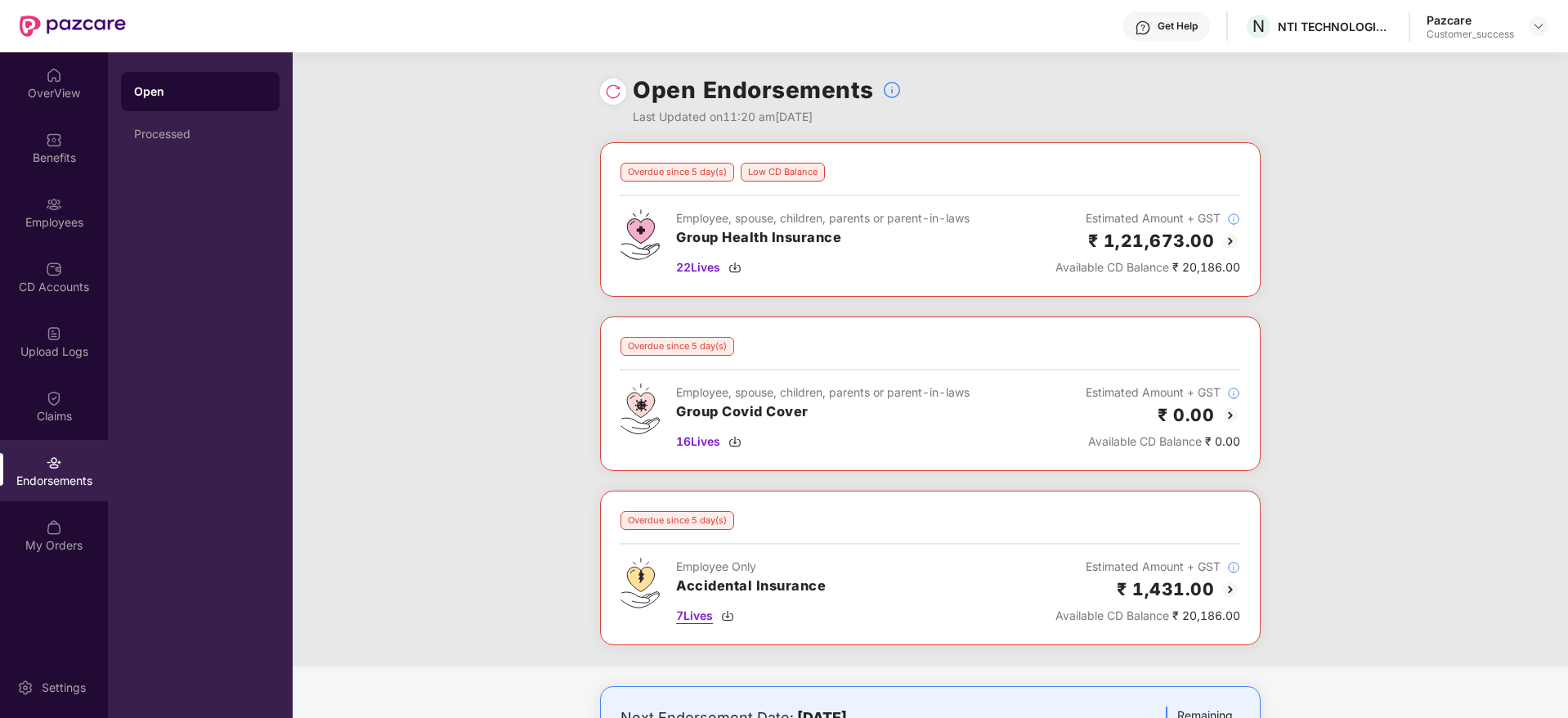
click at [726, 620] on img at bounding box center [728, 616] width 13 height 13
click at [52, 298] on div "CD Accounts" at bounding box center [53, 277] width 108 height 61
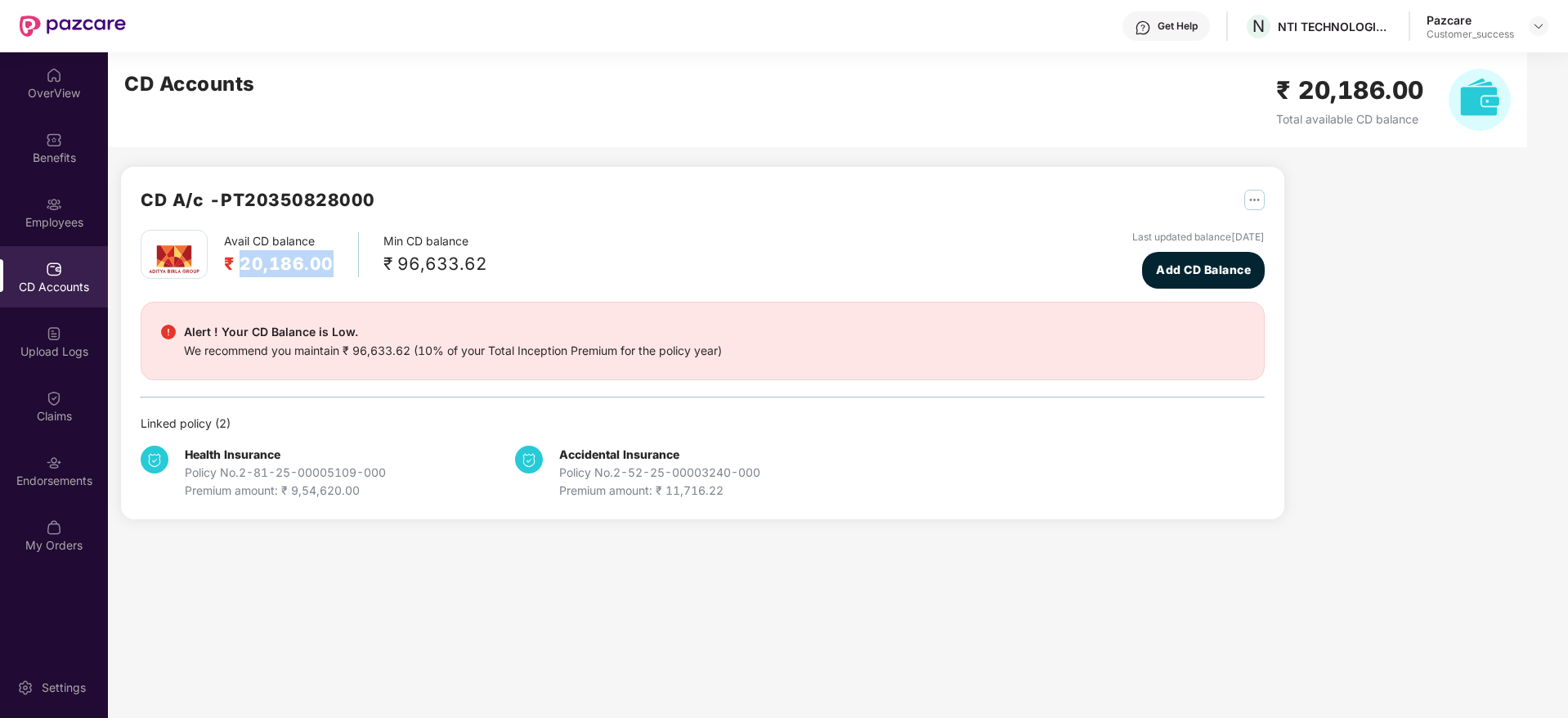
drag, startPoint x: 239, startPoint y: 262, endPoint x: 334, endPoint y: 261, distance: 95.0
click at [334, 261] on h2 "₹ 20,186.00" at bounding box center [279, 264] width 110 height 27
copy h2 "20,186.00"
click at [75, 157] on div "Benefits" at bounding box center [53, 158] width 108 height 16
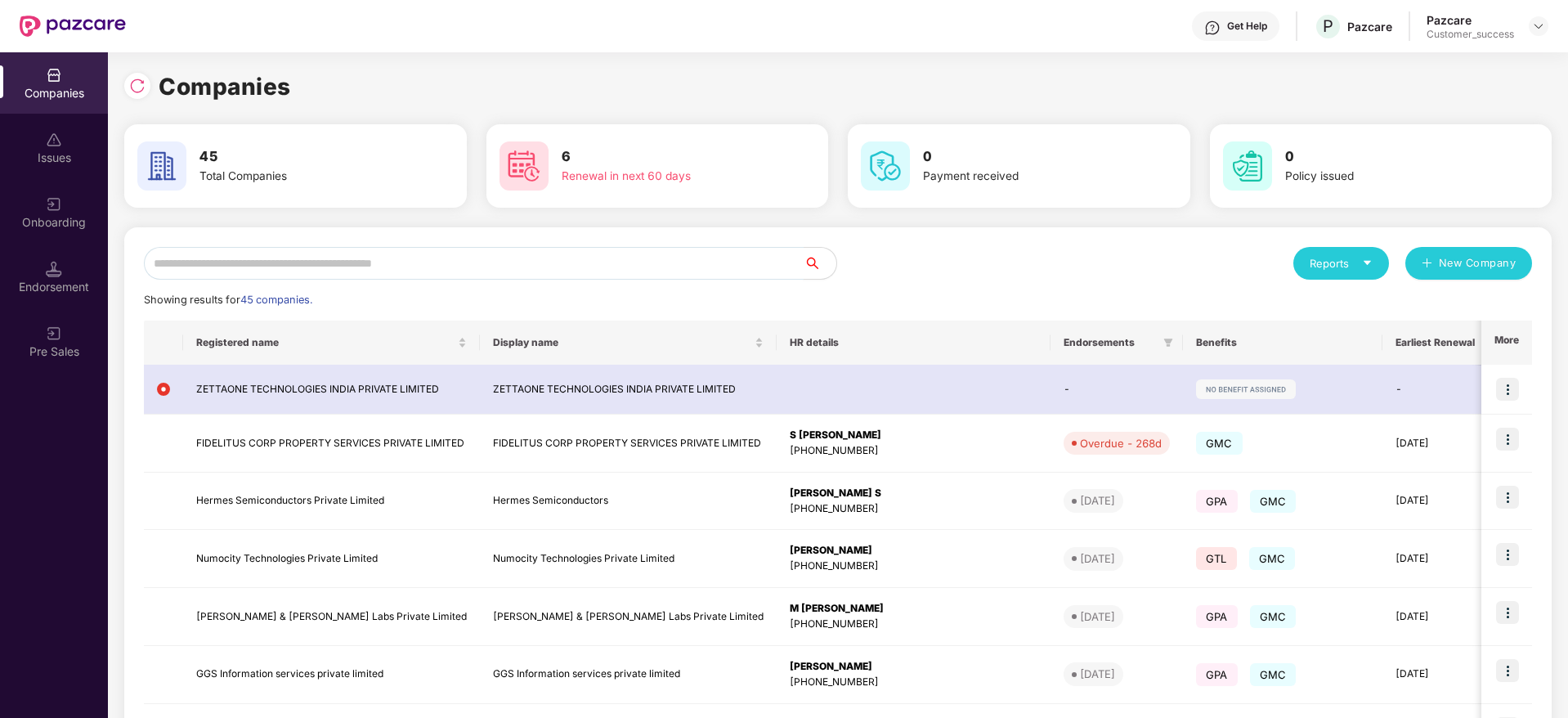
click at [487, 254] on input "text" at bounding box center [473, 264] width 659 height 32
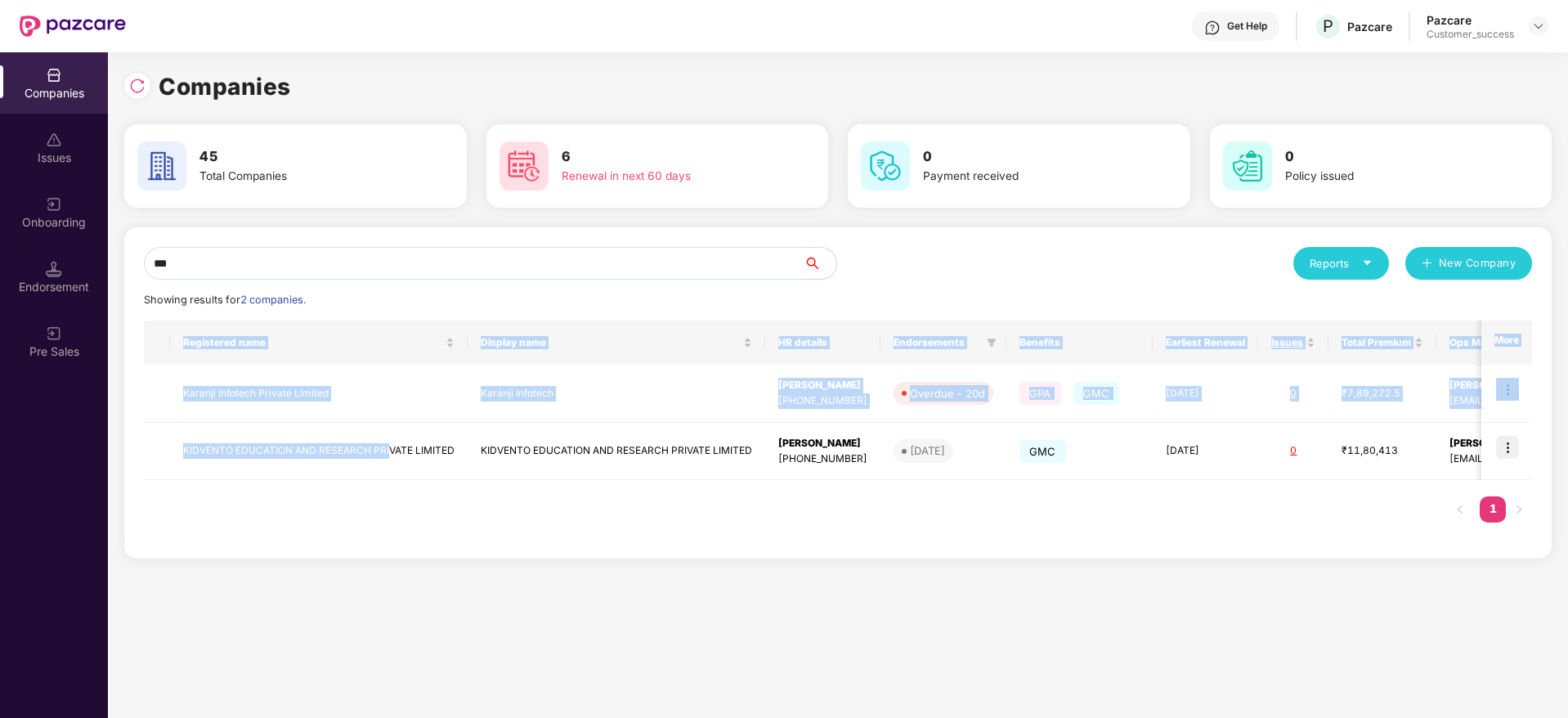
drag, startPoint x: 388, startPoint y: 457, endPoint x: 357, endPoint y: 520, distance: 70.2
click at [357, 520] on div "Registered name Display name HR details Endorsements Benefits Earliest Renewal …" at bounding box center [838, 430] width 1389 height 219
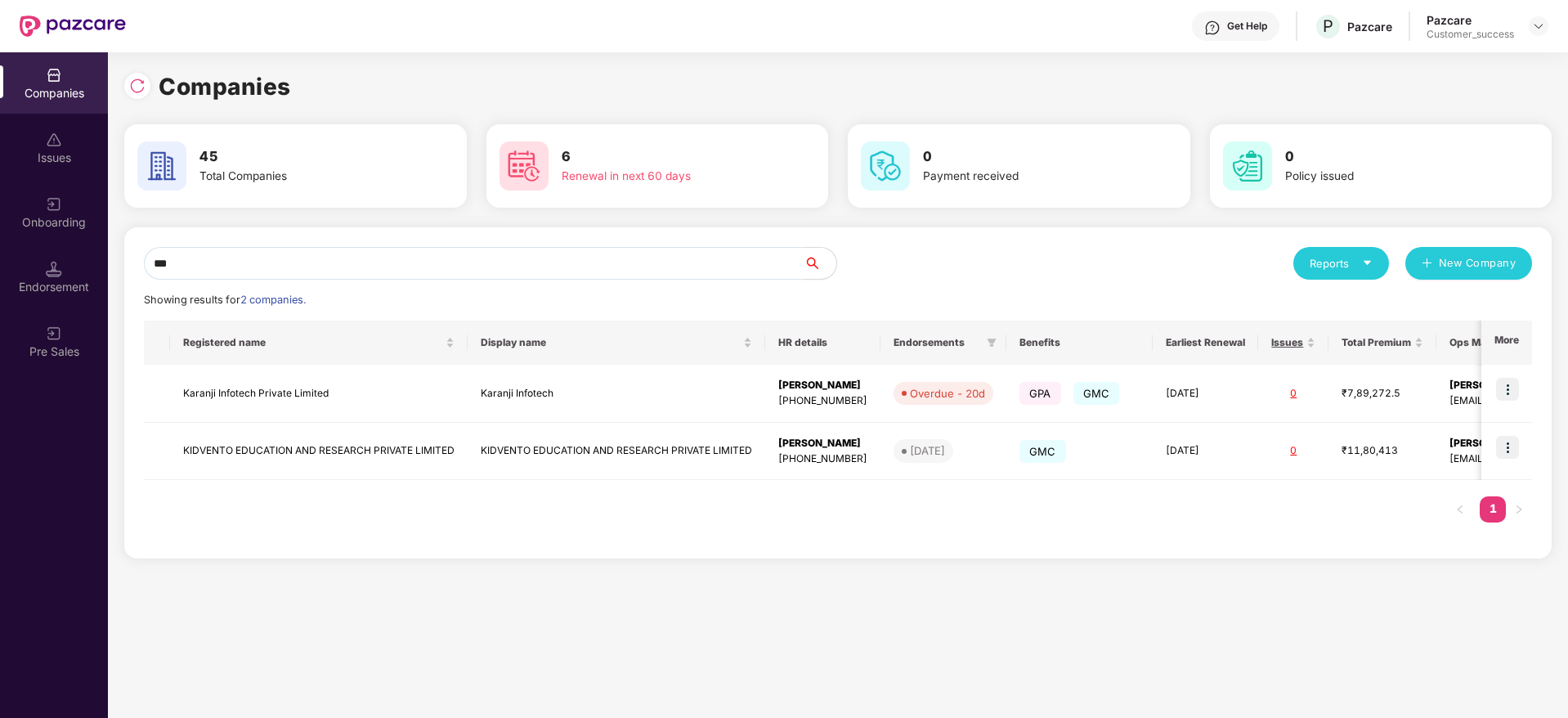
click at [288, 254] on input "***" at bounding box center [473, 264] width 659 height 32
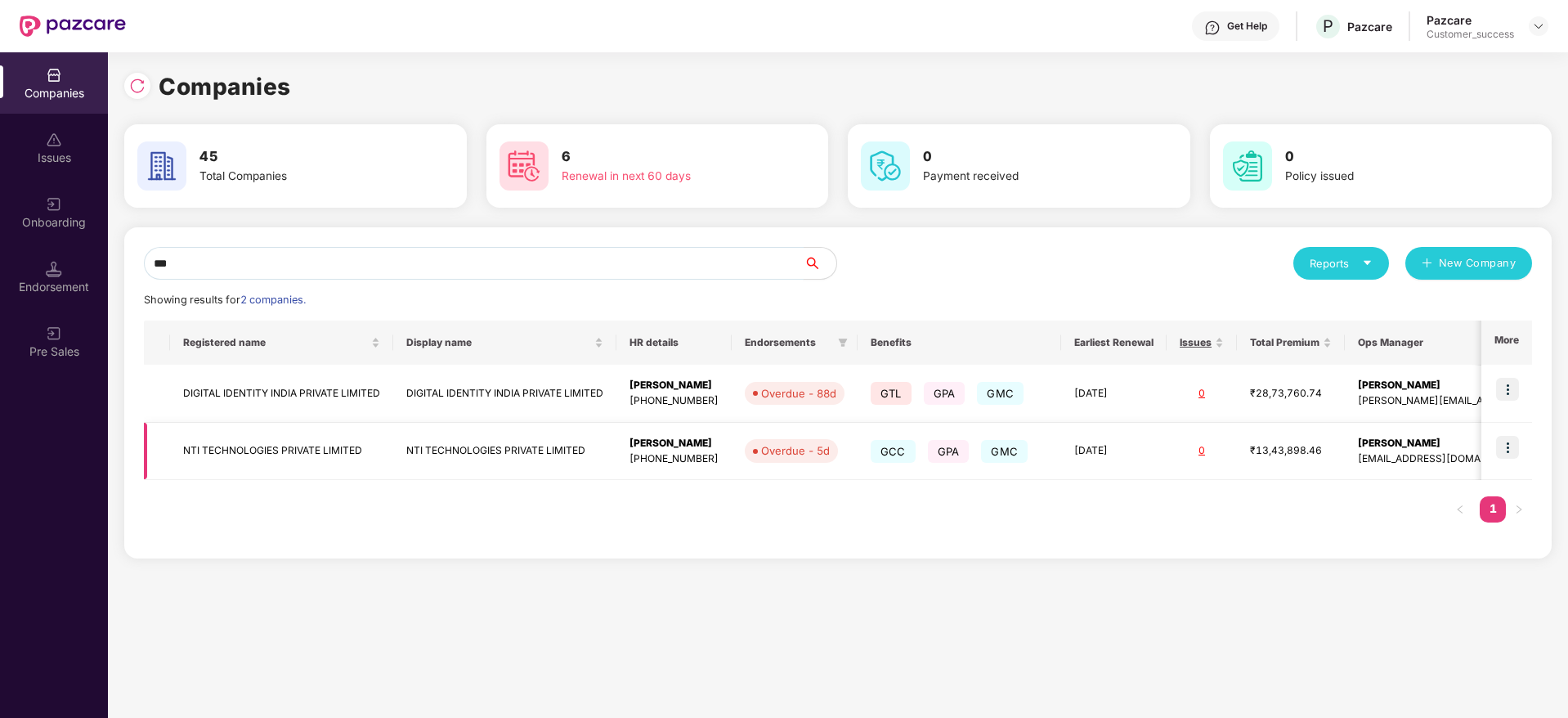
type input "***"
click at [285, 454] on td "NTI TECHNOLOGIES PRIVATE LIMITED" at bounding box center [282, 452] width 223 height 58
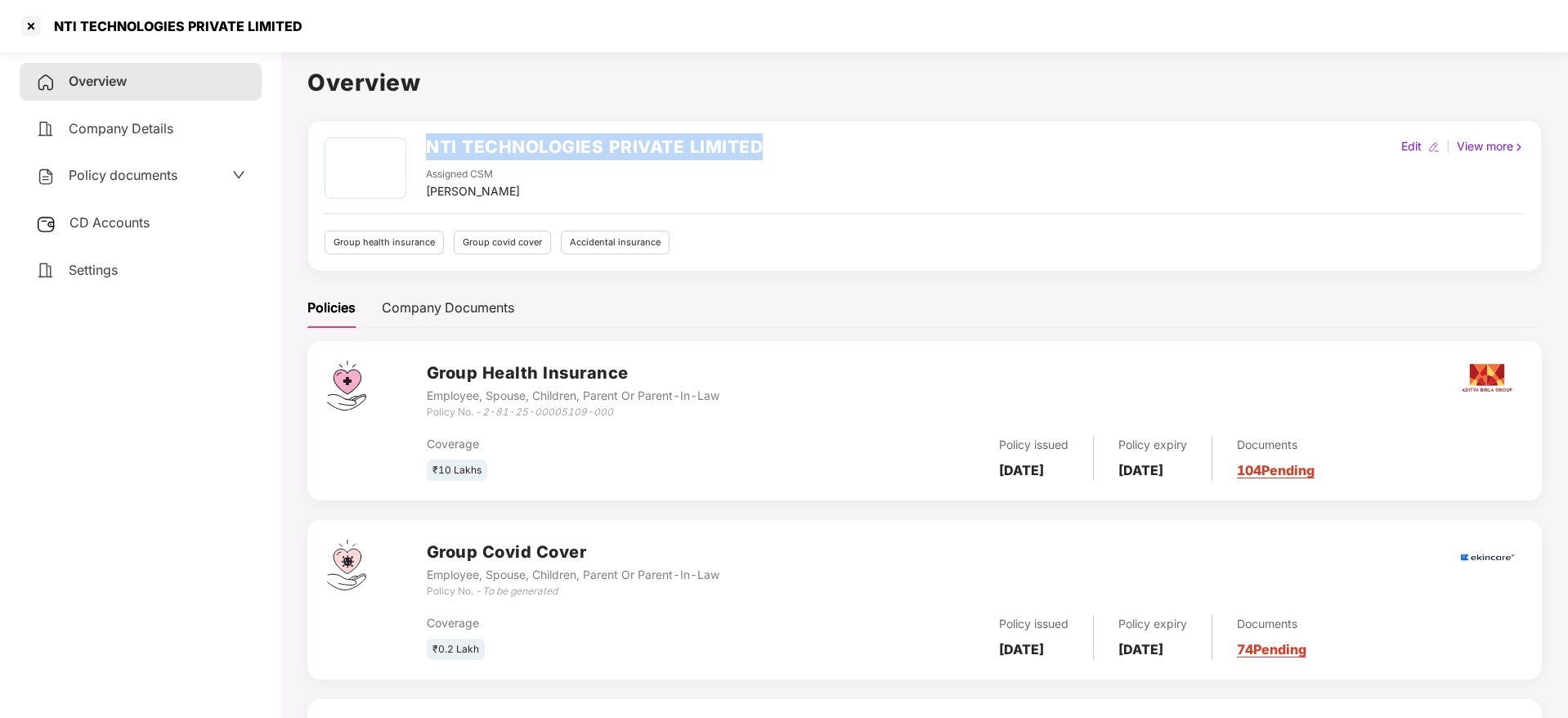
drag, startPoint x: 773, startPoint y: 140, endPoint x: 424, endPoint y: 146, distance: 349.1
click at [424, 146] on div "NTI TECHNOLOGIES PRIVATE LIMITED Assigned CSM [PERSON_NAME] M Edit | View more" at bounding box center [925, 169] width 1201 height 63
copy h2 "NTI TECHNOLOGIES PRIVATE LIMITED"
click at [31, 19] on div at bounding box center [31, 26] width 26 height 26
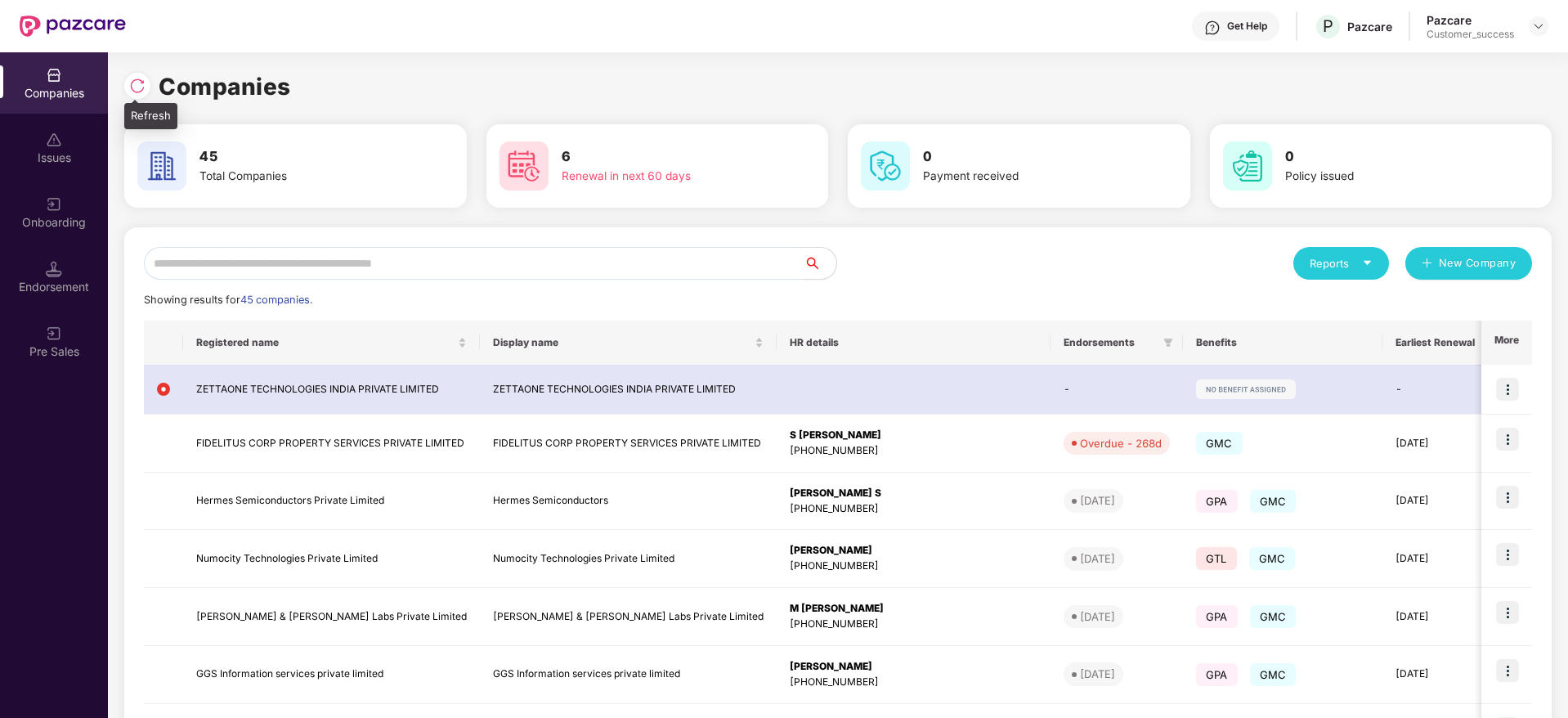
click at [146, 78] on div at bounding box center [136, 85] width 26 height 26
